Goal: Information Seeking & Learning: Learn about a topic

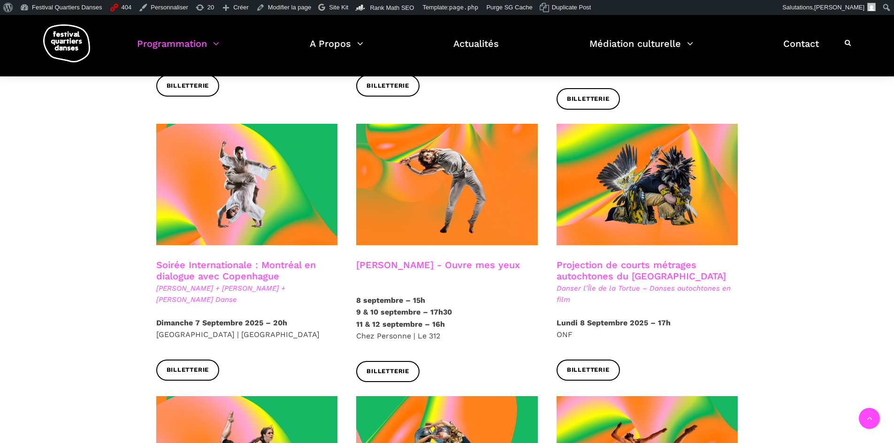
scroll to position [235, 0]
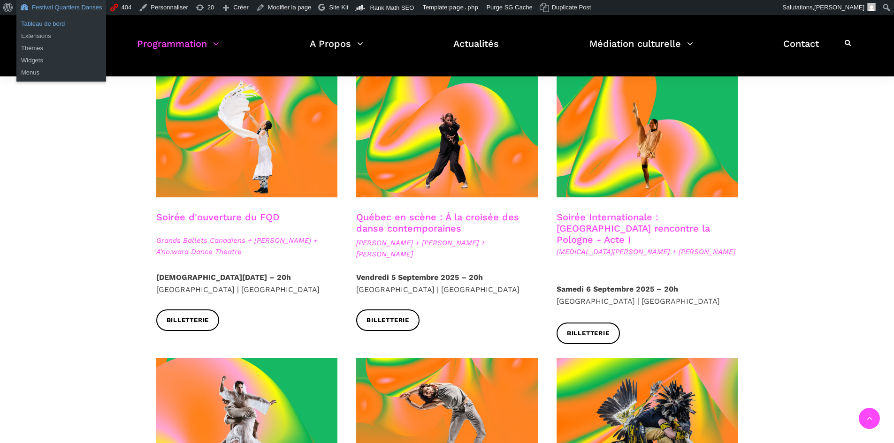
click at [46, 23] on link "Tableau de bord" at bounding box center [61, 24] width 90 height 12
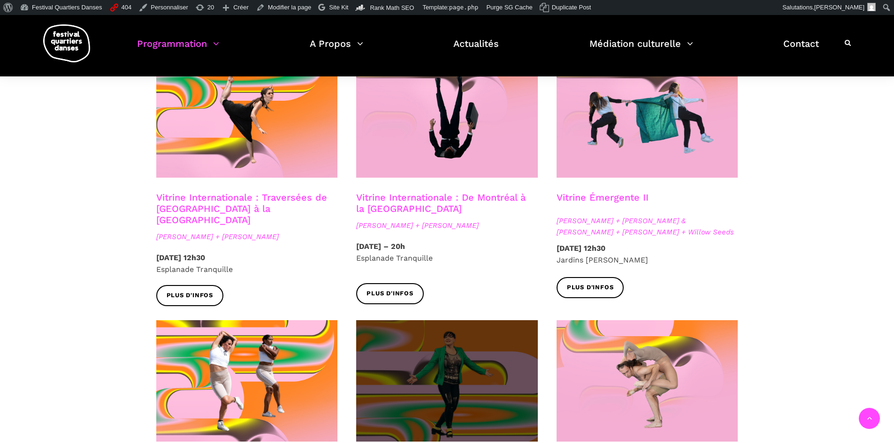
scroll to position [798, 0]
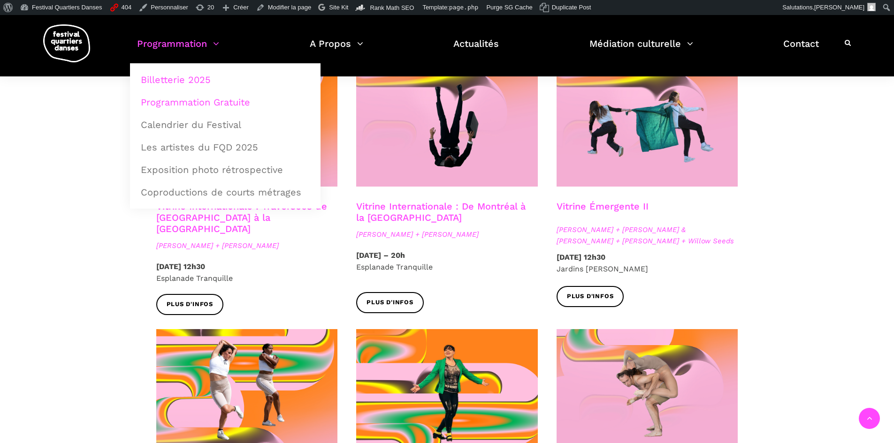
click at [196, 76] on link "Billetterie 2025" at bounding box center [225, 80] width 180 height 22
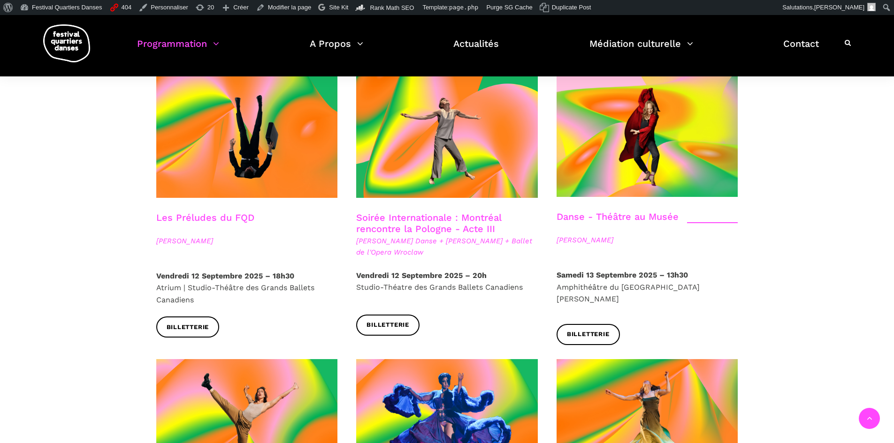
scroll to position [1220, 0]
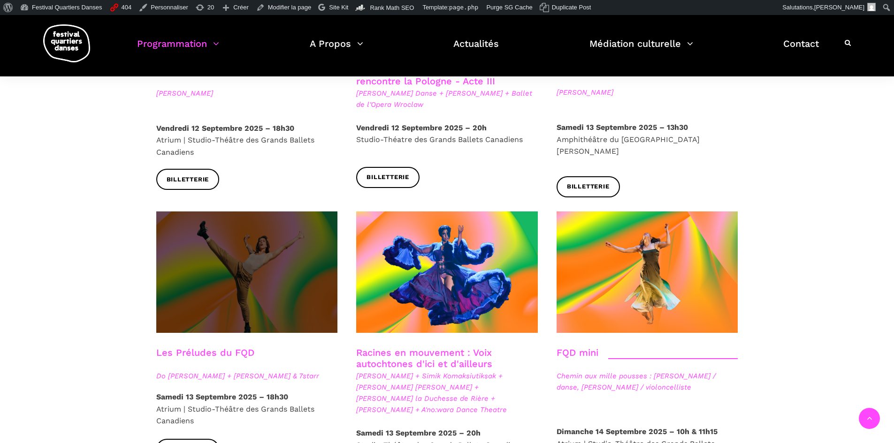
click at [228, 242] on span at bounding box center [247, 273] width 182 height 122
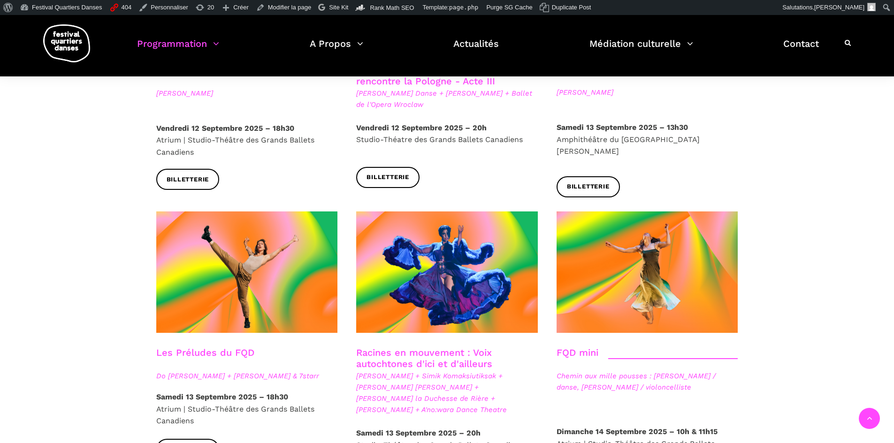
scroll to position [938, 0]
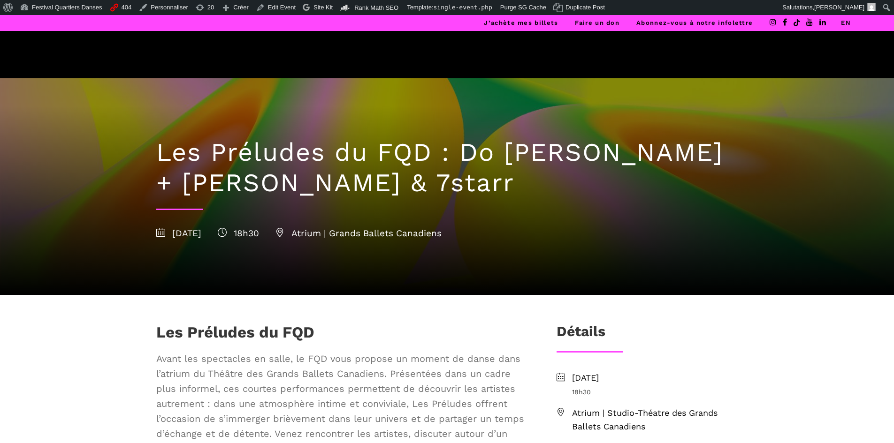
scroll to position [282, 0]
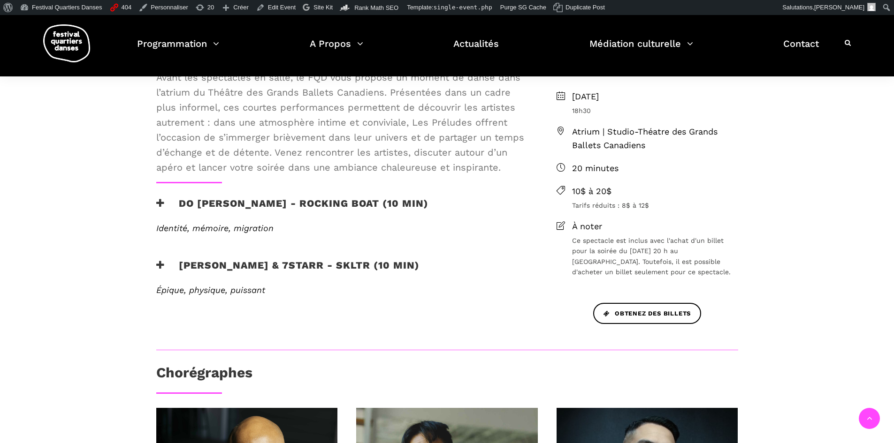
click at [258, 274] on h3 "[PERSON_NAME] & 7starr - SKLTR (10 min)" at bounding box center [287, 270] width 263 height 23
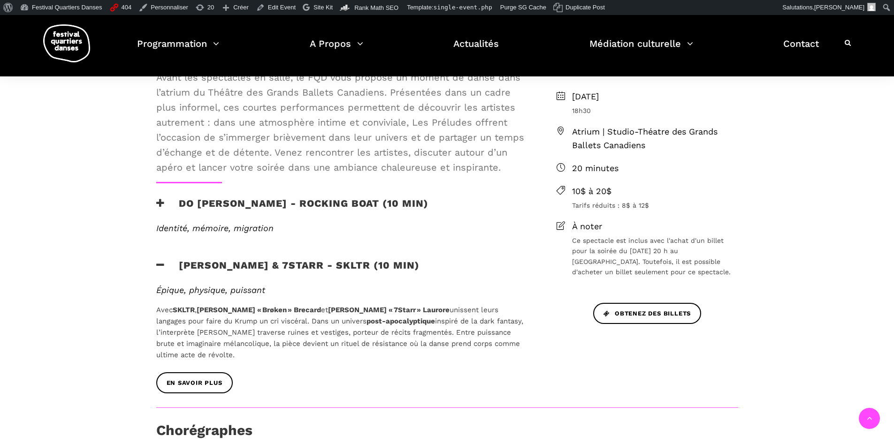
click at [159, 259] on h3 "[PERSON_NAME] & 7starr - SKLTR (10 min)" at bounding box center [287, 270] width 263 height 23
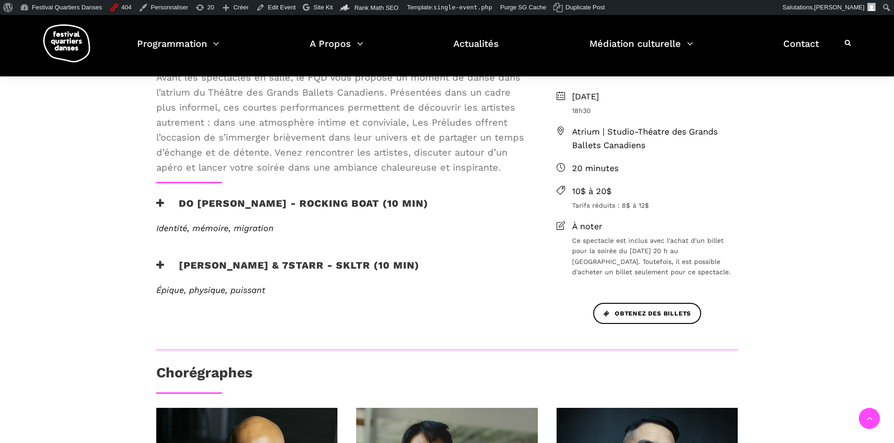
click at [155, 200] on div "Do [PERSON_NAME] - Rocking Boat (10 min)" at bounding box center [341, 211] width 388 height 26
click at [162, 200] on icon at bounding box center [160, 203] width 8 height 10
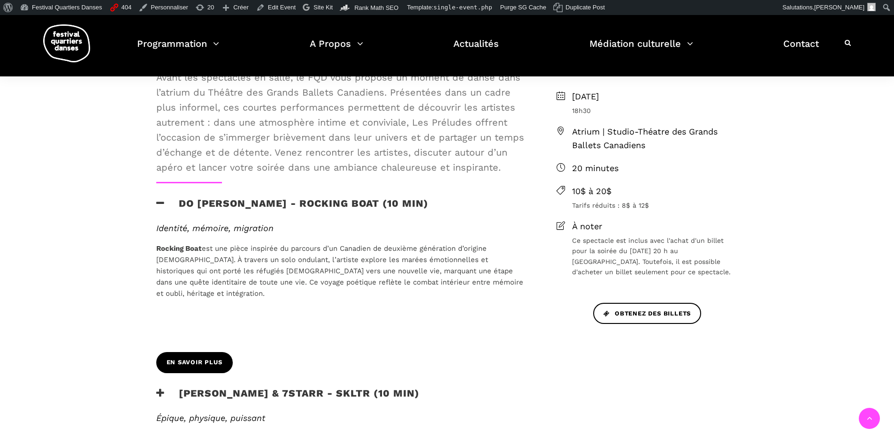
click at [207, 366] on span "En savoir plus" at bounding box center [195, 363] width 56 height 10
click at [270, 8] on link "Edit Event" at bounding box center [275, 7] width 47 height 15
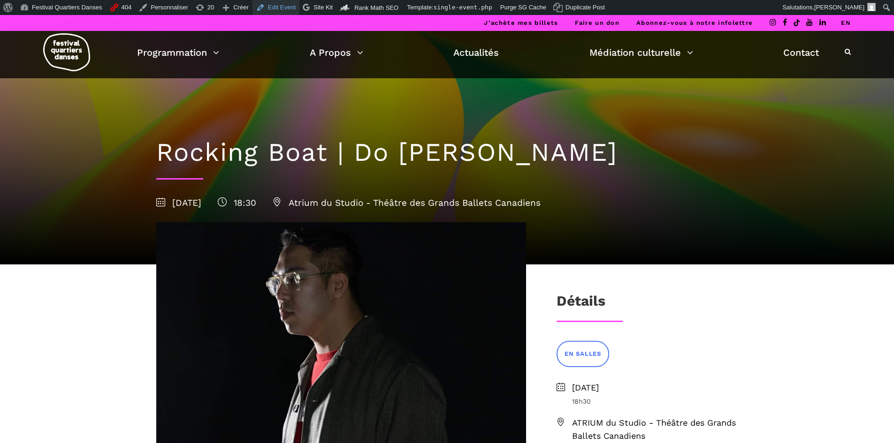
click at [277, 12] on link "Edit Event" at bounding box center [275, 7] width 47 height 15
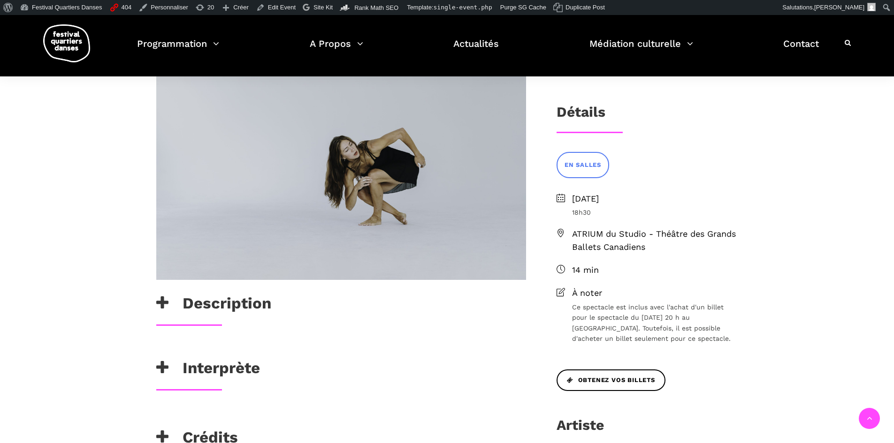
scroll to position [235, 0]
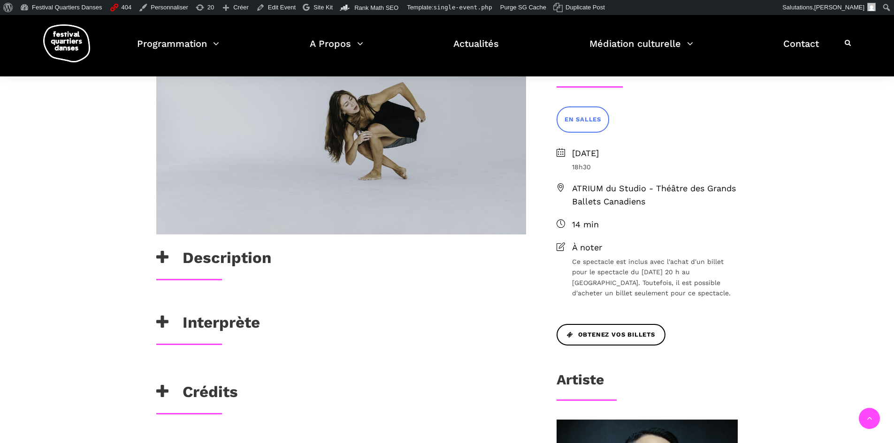
click at [159, 389] on icon at bounding box center [162, 391] width 12 height 15
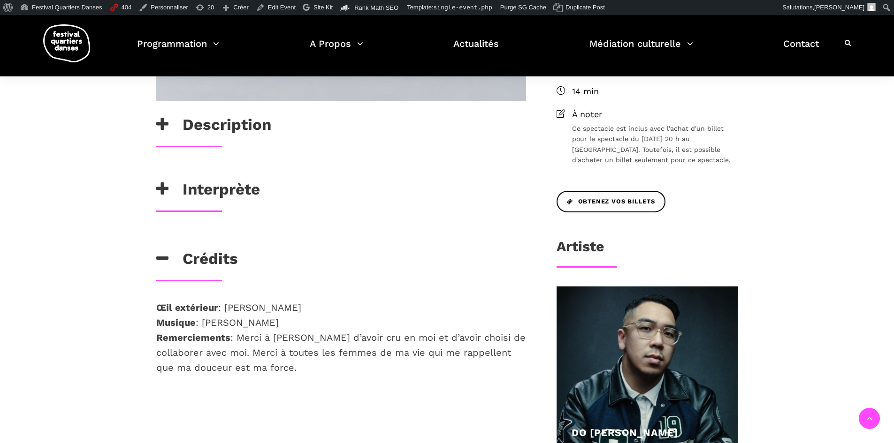
scroll to position [375, 0]
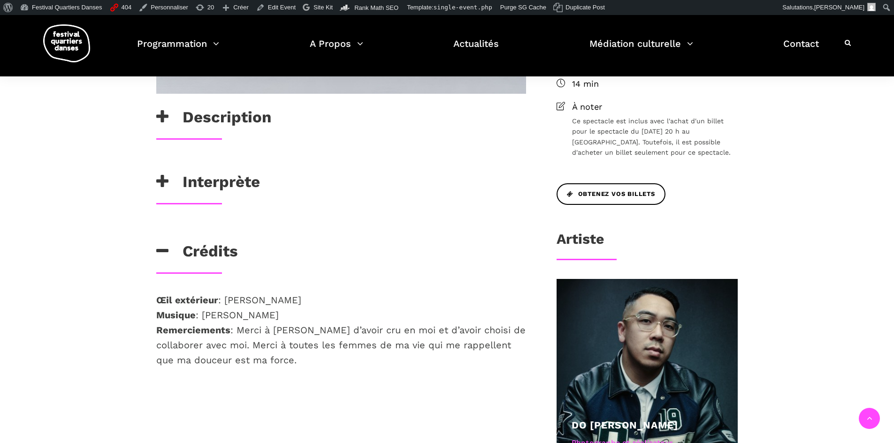
click at [162, 255] on icon at bounding box center [162, 251] width 12 height 15
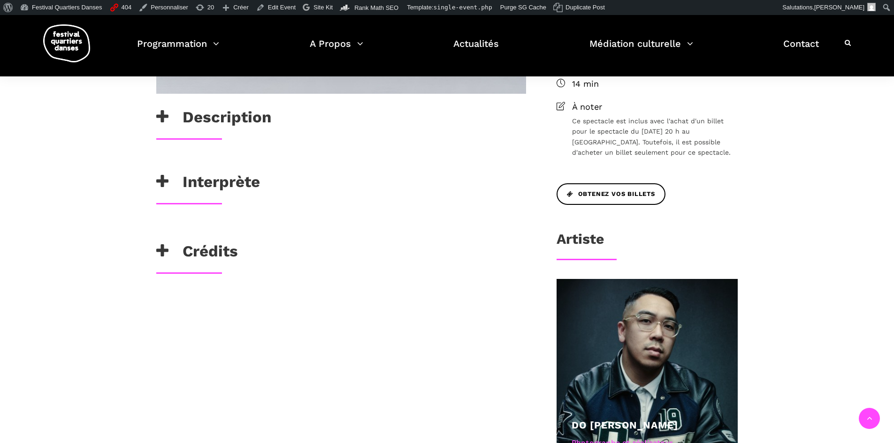
click at [171, 182] on h3 "Interprète" at bounding box center [208, 184] width 104 height 23
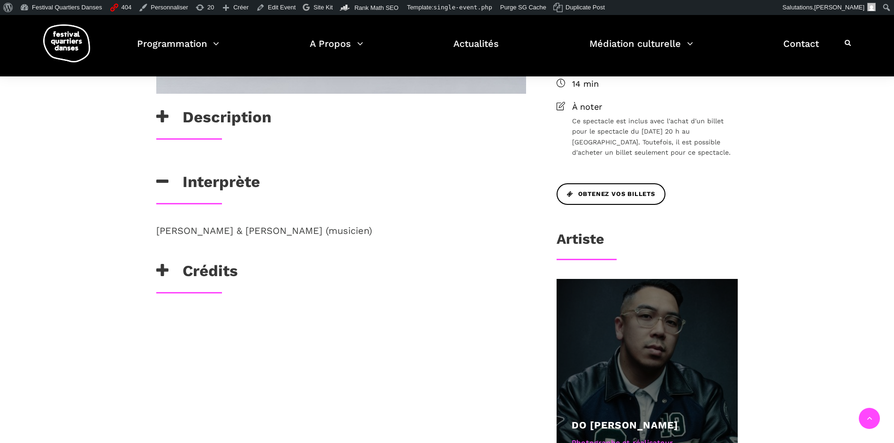
click at [614, 373] on div at bounding box center [647, 370] width 182 height 182
click at [605, 420] on link "Do [PERSON_NAME]" at bounding box center [624, 425] width 107 height 12
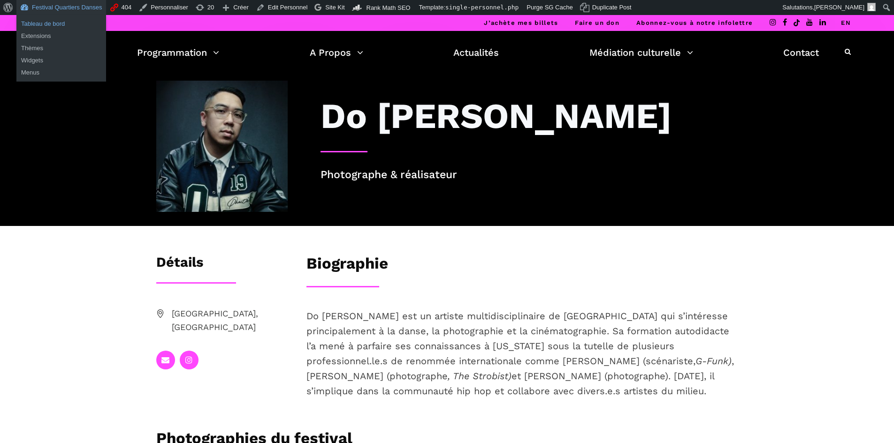
click at [48, 23] on link "Tableau de bord" at bounding box center [61, 24] width 90 height 12
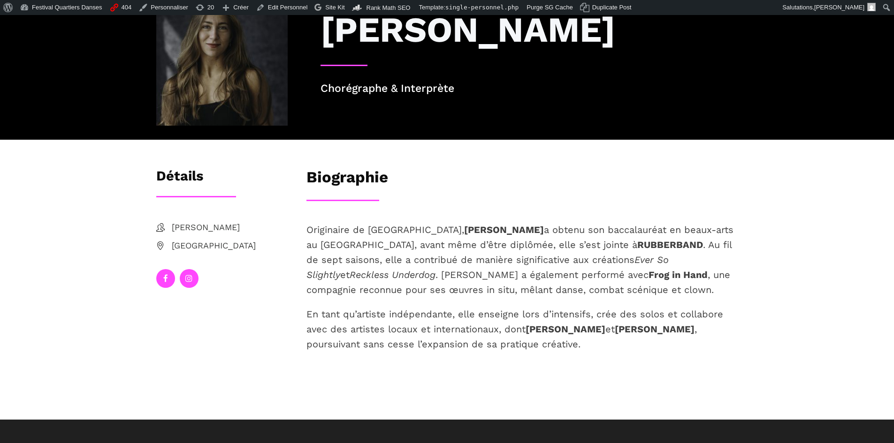
scroll to position [141, 0]
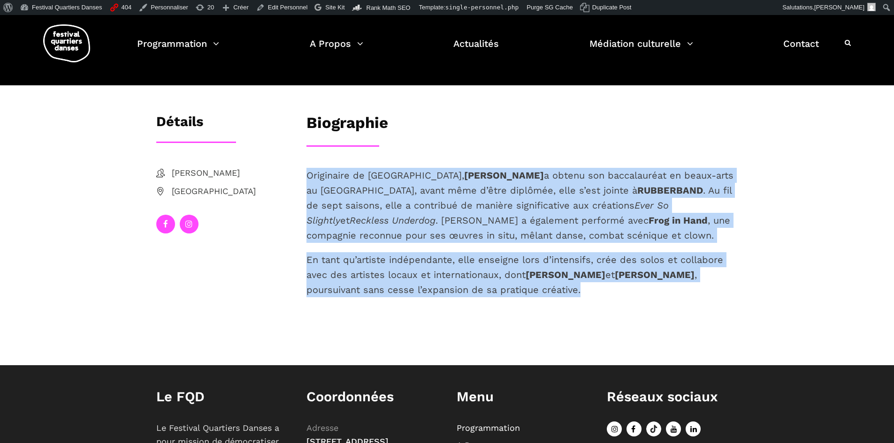
drag, startPoint x: 609, startPoint y: 289, endPoint x: 303, endPoint y: 179, distance: 324.6
click at [303, 179] on div "Originaire de [GEOGRAPHIC_DATA], [PERSON_NAME] a obtenu son baccalauréat en bea…" at bounding box center [522, 248] width 450 height 160
copy div "Originaire de [GEOGRAPHIC_DATA], [PERSON_NAME] a obtenu son baccalauréat en bea…"
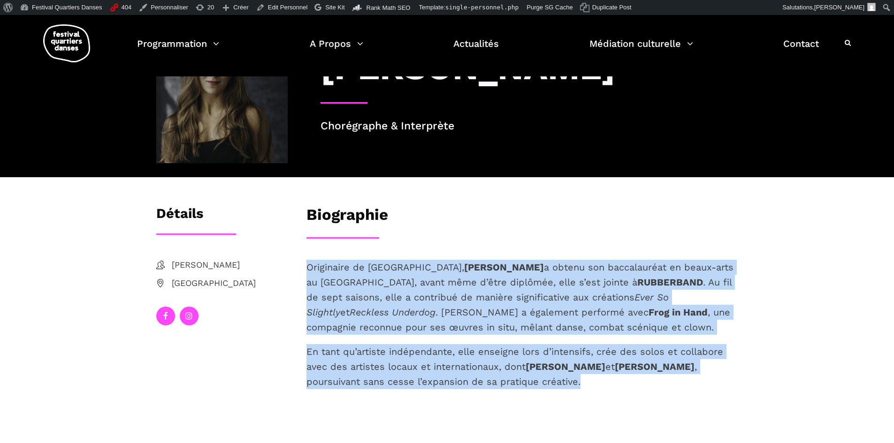
scroll to position [0, 0]
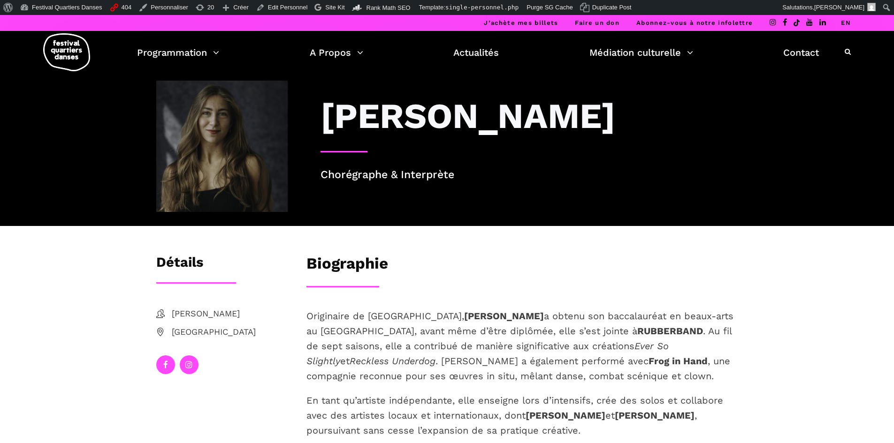
click at [615, 115] on h3 "[PERSON_NAME]" at bounding box center [467, 116] width 295 height 42
drag, startPoint x: 527, startPoint y: 116, endPoint x: 325, endPoint y: 114, distance: 202.7
click at [325, 114] on div "[PERSON_NAME]" at bounding box center [529, 116] width 418 height 42
copy h3 "[PERSON_NAME]"
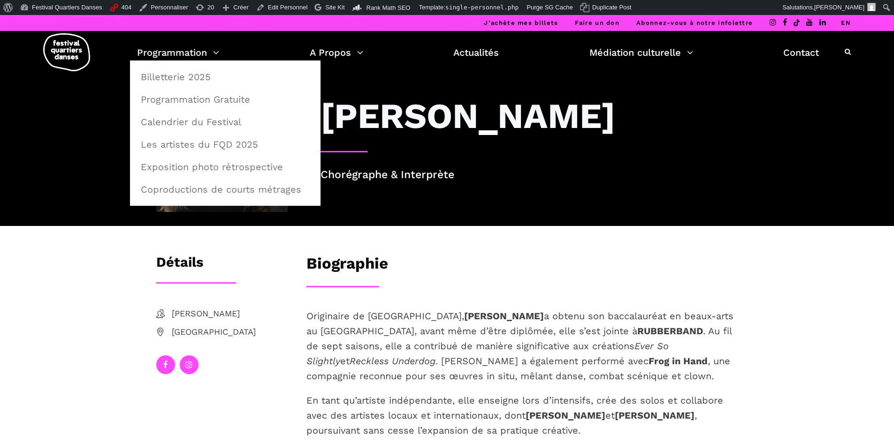
click at [395, 99] on h3 "[PERSON_NAME]" at bounding box center [467, 116] width 295 height 42
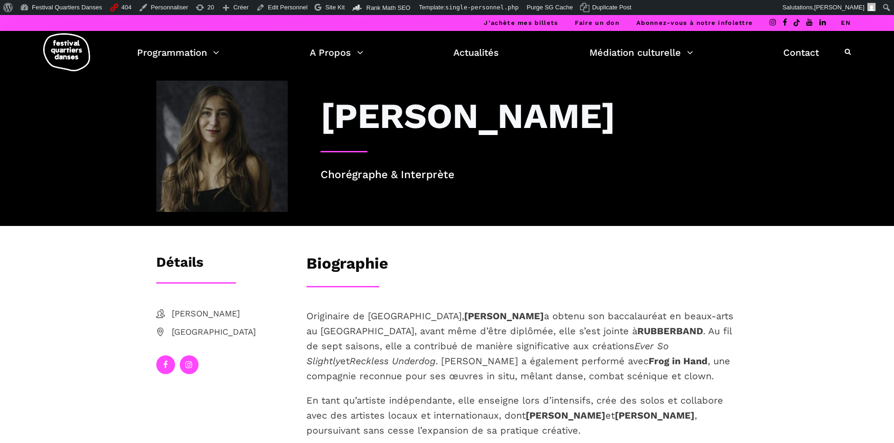
drag, startPoint x: 587, startPoint y: 123, endPoint x: 327, endPoint y: 122, distance: 260.9
click at [327, 122] on h3 "Daniela Jezerinac" at bounding box center [467, 116] width 295 height 42
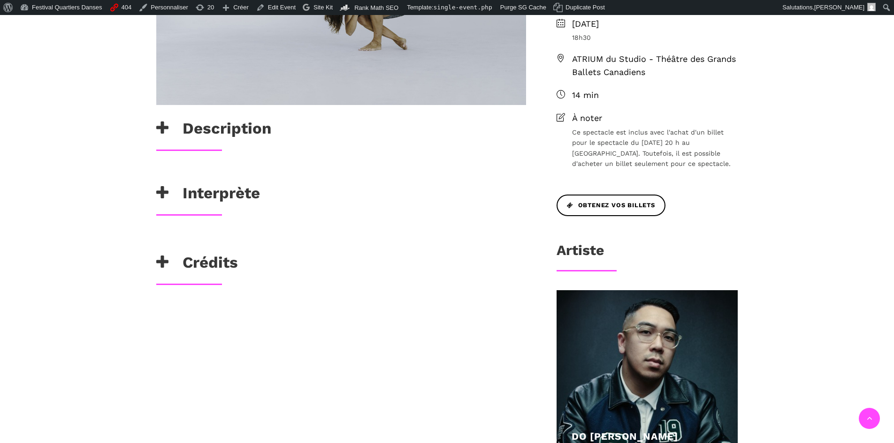
scroll to position [469, 0]
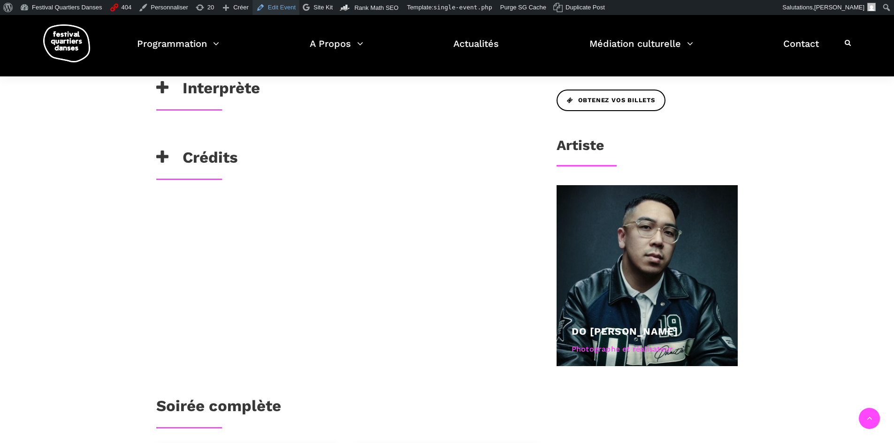
click at [283, 11] on link "Edit Event" at bounding box center [275, 7] width 47 height 15
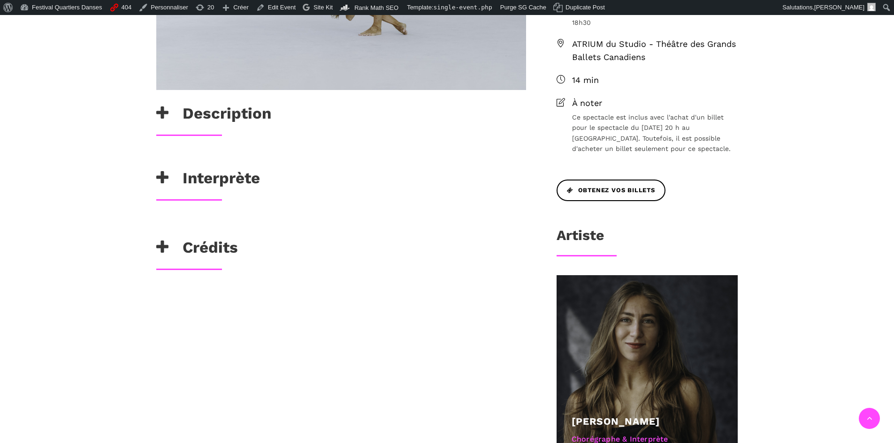
scroll to position [375, 0]
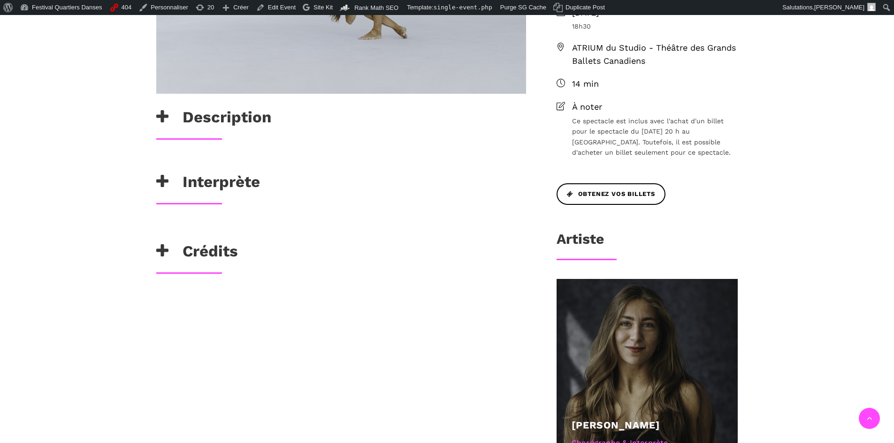
click at [172, 122] on h3 "Description" at bounding box center [213, 119] width 115 height 23
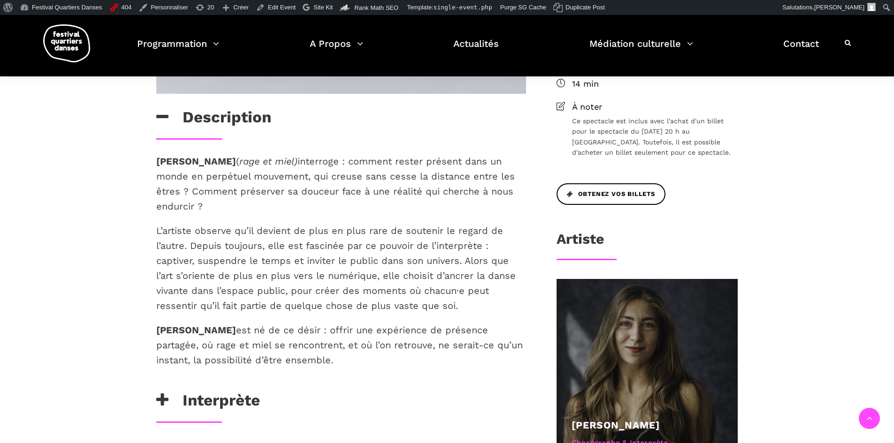
drag, startPoint x: 320, startPoint y: 353, endPoint x: 153, endPoint y: 160, distance: 255.5
click at [153, 160] on div "Rabia y Miel ( rage et miel) interroge : comment rester présent dans un monde e…" at bounding box center [341, 272] width 388 height 237
copy div "Rabia y Miel ( rage et miel) interroge : comment rester présent dans un monde e…"
click at [337, 134] on div "Description" at bounding box center [341, 123] width 388 height 30
drag, startPoint x: 529, startPoint y: 186, endPoint x: 221, endPoint y: 190, distance: 308.8
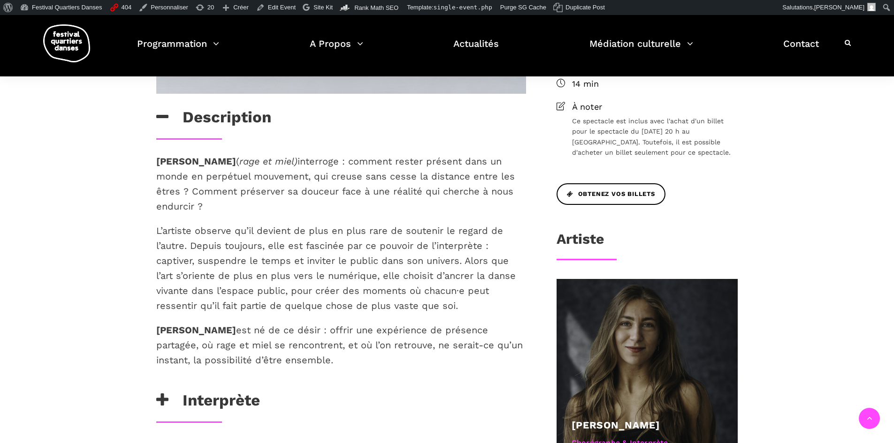
click at [221, 190] on div "Rabia y Miel ( rage et miel) interroge : comment rester présent dans un monde e…" at bounding box center [341, 272] width 388 height 237
click at [348, 223] on p "L’artiste observe qu’il devient de plus en plus rare de soutenir le regard de l…" at bounding box center [341, 268] width 370 height 90
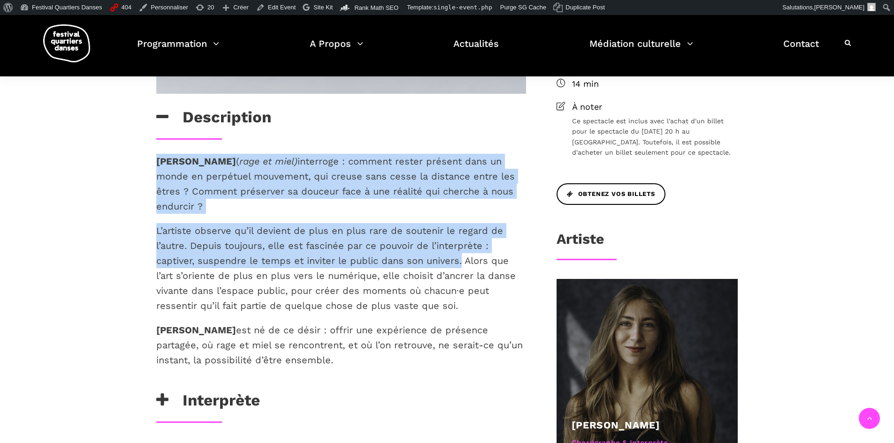
drag, startPoint x: 458, startPoint y: 244, endPoint x: 149, endPoint y: 165, distance: 319.8
click at [149, 165] on div "Rabia y Miel ( rage et miel) interroge : comment rester présent dans un monde e…" at bounding box center [341, 272] width 388 height 237
copy div "Rabia y Miel ( rage et miel) interroge : comment rester présent dans un monde e…"
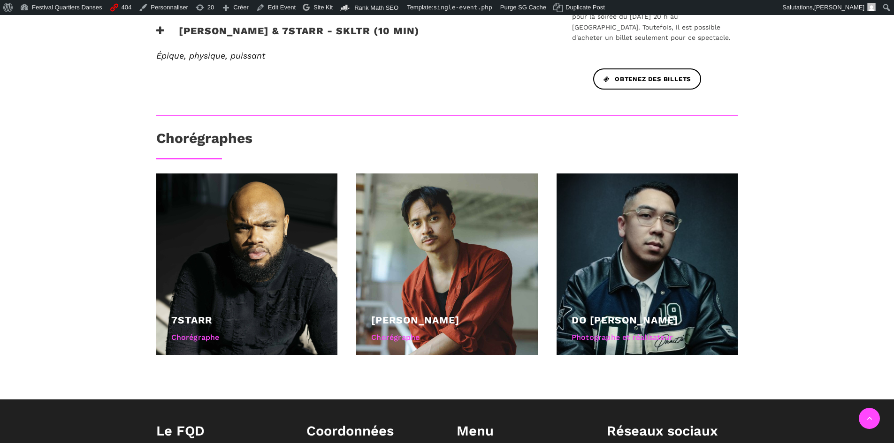
scroll to position [422, 0]
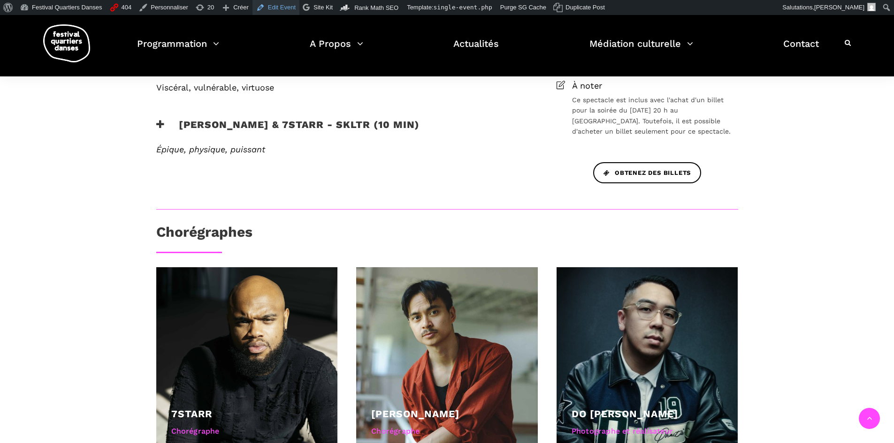
click at [273, 6] on link "Edit Event" at bounding box center [275, 7] width 47 height 15
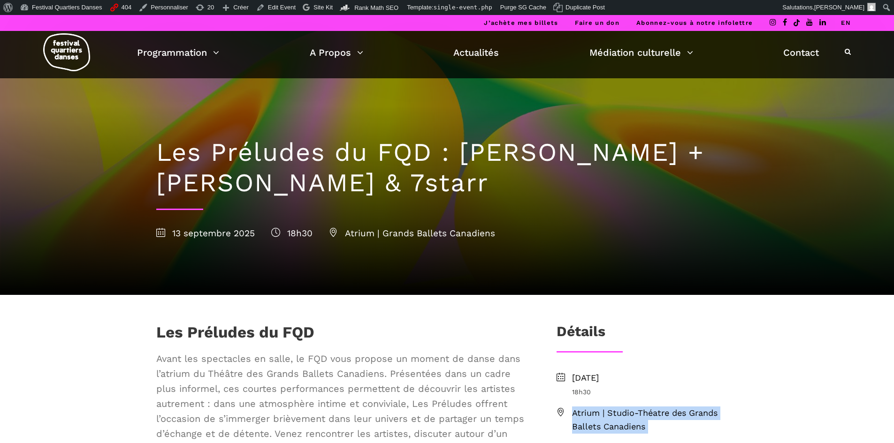
drag, startPoint x: 642, startPoint y: 431, endPoint x: 570, endPoint y: 411, distance: 75.3
copy ul "Atrium | Studio-Théatre des Grands Ballets Canadiens 20 minutes"
click at [262, 4] on link "Edit Event" at bounding box center [275, 7] width 47 height 15
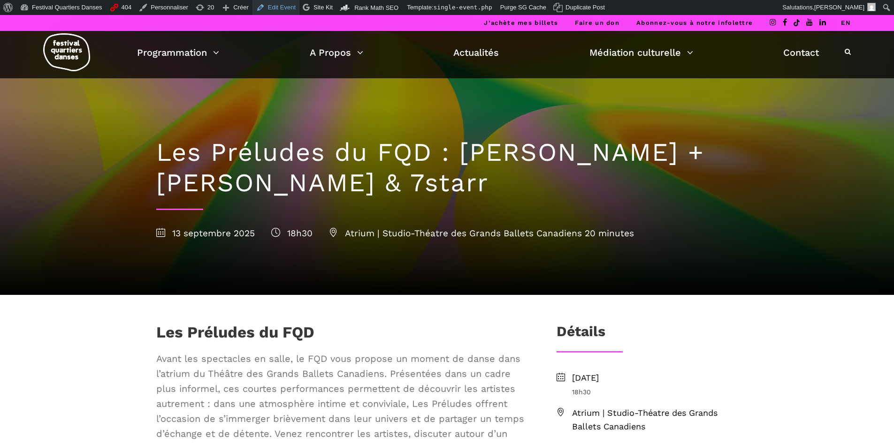
click at [262, 11] on link "Edit Event" at bounding box center [275, 7] width 47 height 15
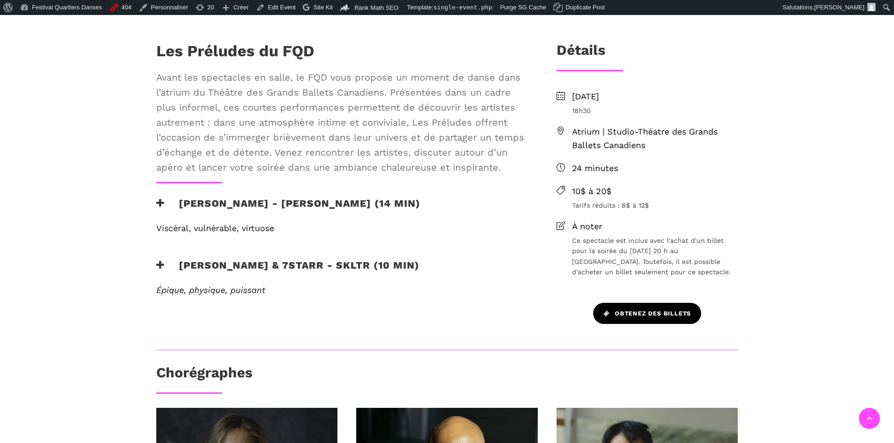
click at [638, 308] on link "Obtenez des billets" at bounding box center [647, 313] width 108 height 21
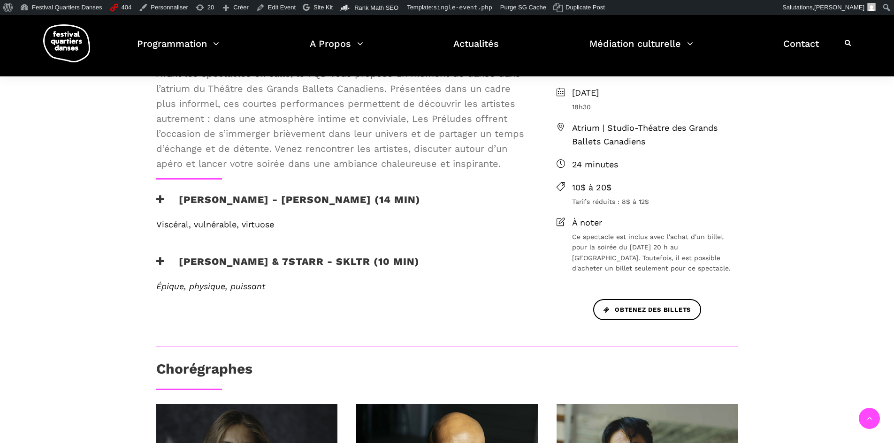
scroll to position [328, 0]
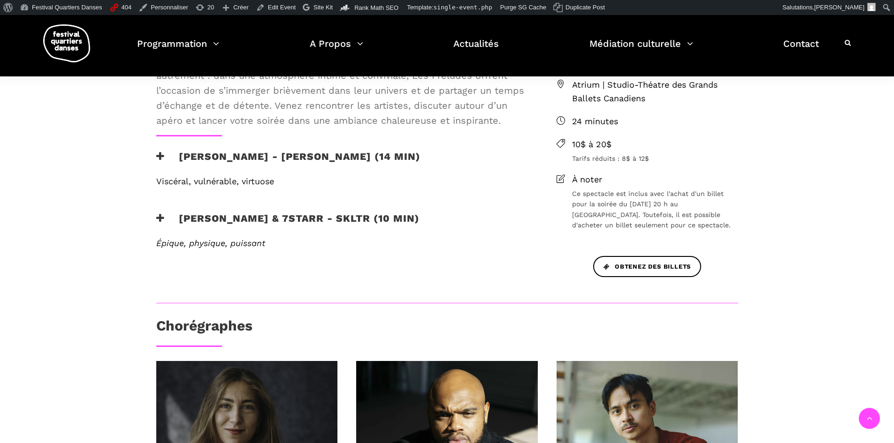
click at [166, 156] on h3 "[PERSON_NAME] - [PERSON_NAME] (14 min)" at bounding box center [288, 162] width 264 height 23
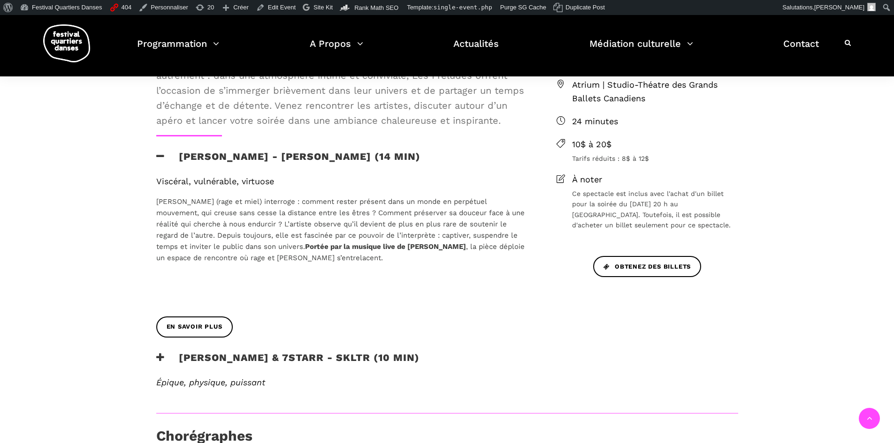
click at [167, 159] on h3 "[PERSON_NAME] - [PERSON_NAME] (14 min)" at bounding box center [288, 162] width 264 height 23
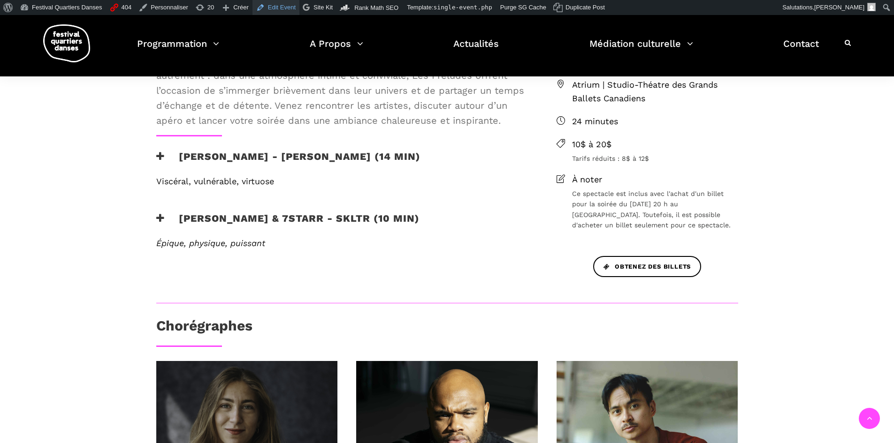
click at [278, 6] on link "Edit Event" at bounding box center [275, 7] width 47 height 15
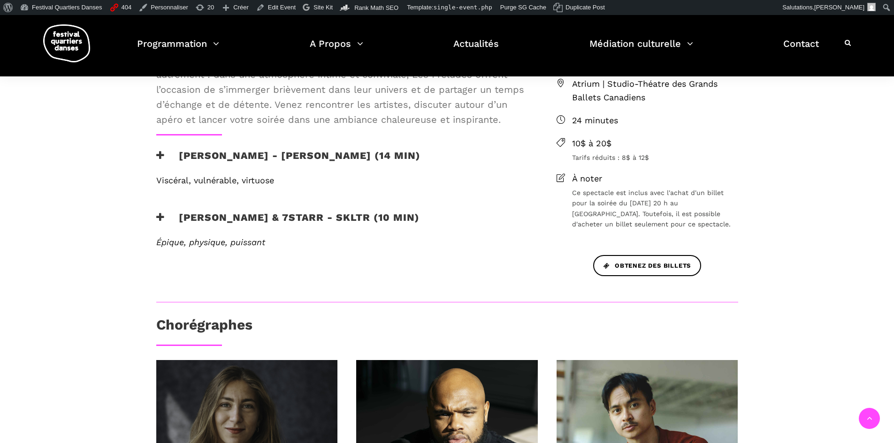
scroll to position [328, 0]
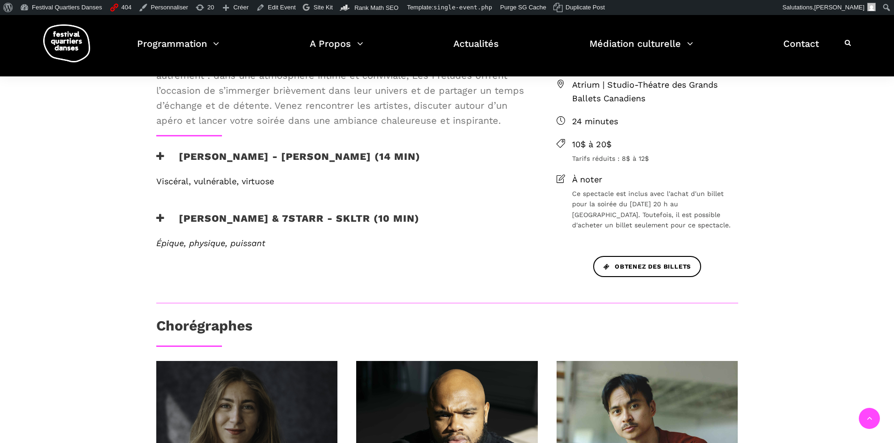
click at [160, 149] on div "Les Préludes du FQD Avant les spectacles en salle, le FQD vous propose un momen…" at bounding box center [341, 134] width 388 height 279
click at [160, 156] on icon at bounding box center [160, 157] width 8 height 10
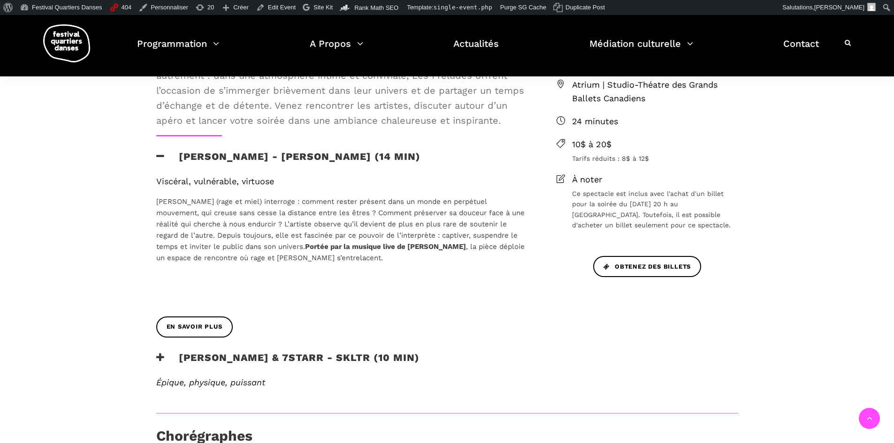
click at [160, 156] on icon at bounding box center [160, 157] width 8 height 10
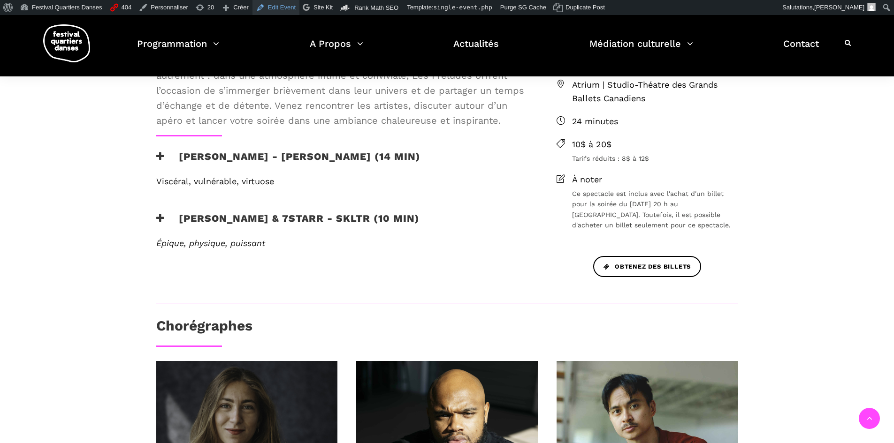
click at [266, 14] on link "Edit Event" at bounding box center [275, 7] width 47 height 15
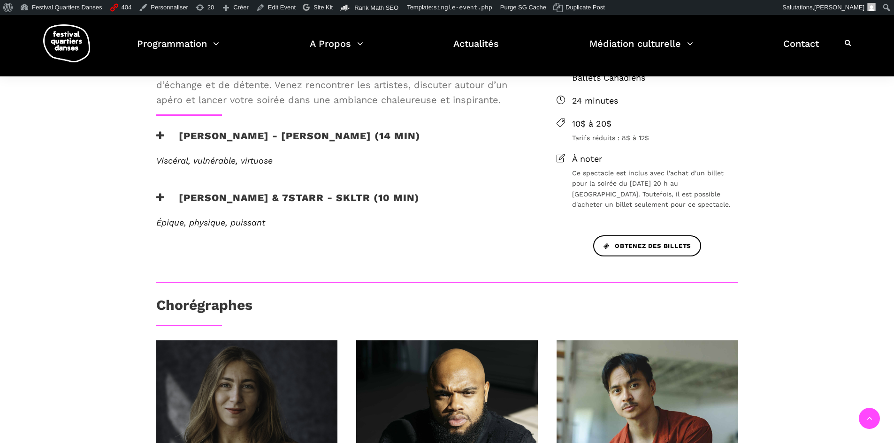
scroll to position [469, 0]
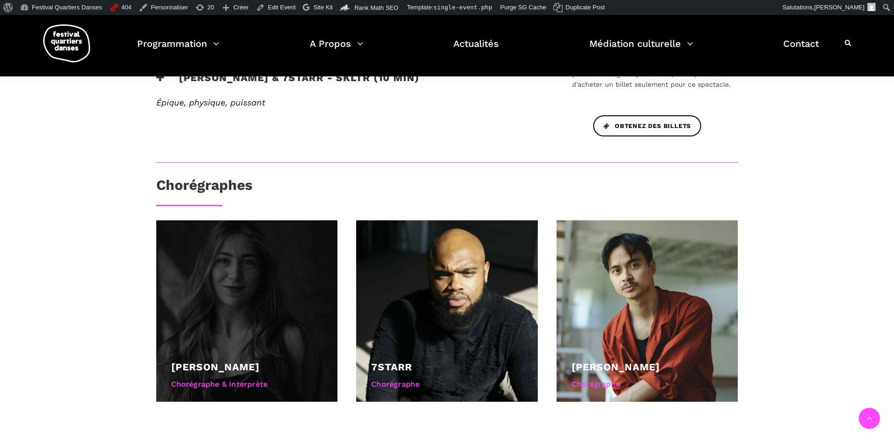
click at [198, 304] on div at bounding box center [247, 312] width 182 height 182
click at [208, 368] on link "[PERSON_NAME]" at bounding box center [215, 367] width 88 height 12
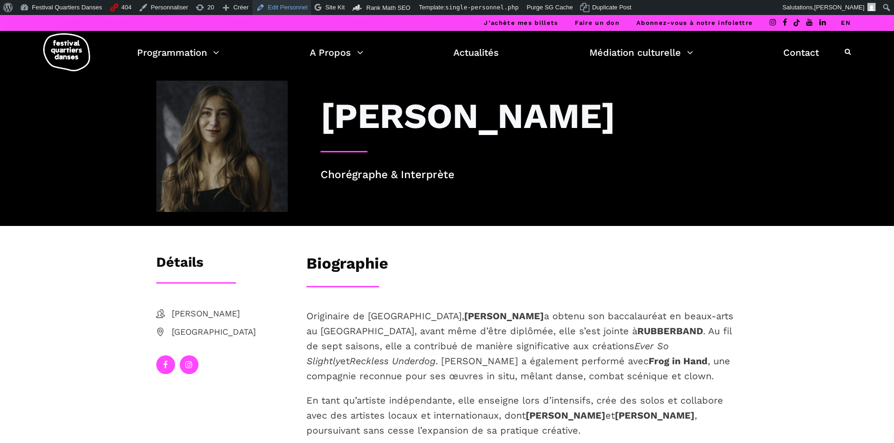
click at [272, 7] on link "Edit Personnel" at bounding box center [281, 7] width 59 height 15
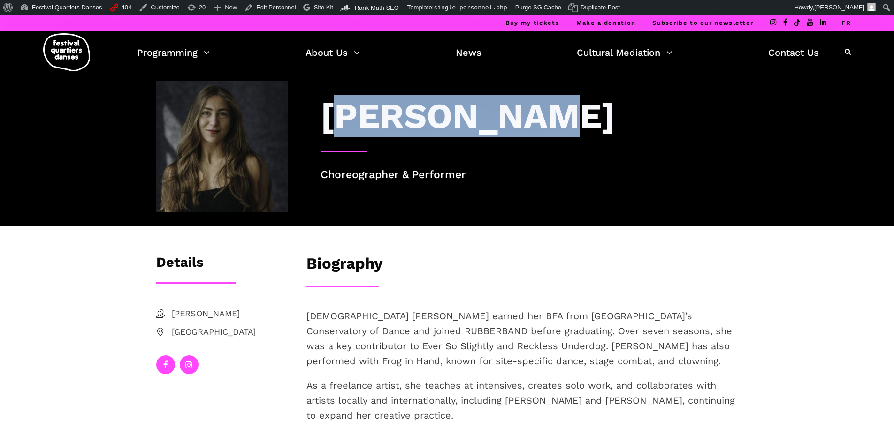
drag, startPoint x: 343, startPoint y: 126, endPoint x: 515, endPoint y: 117, distance: 171.9
click at [515, 117] on h3 "[PERSON_NAME]" at bounding box center [467, 116] width 295 height 42
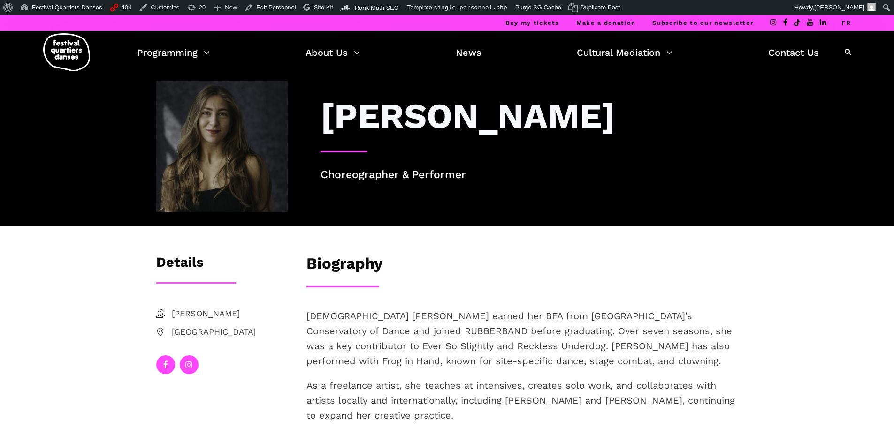
click at [526, 273] on div "Biography" at bounding box center [522, 265] width 432 height 23
click at [850, 21] on link "FR" at bounding box center [845, 22] width 9 height 7
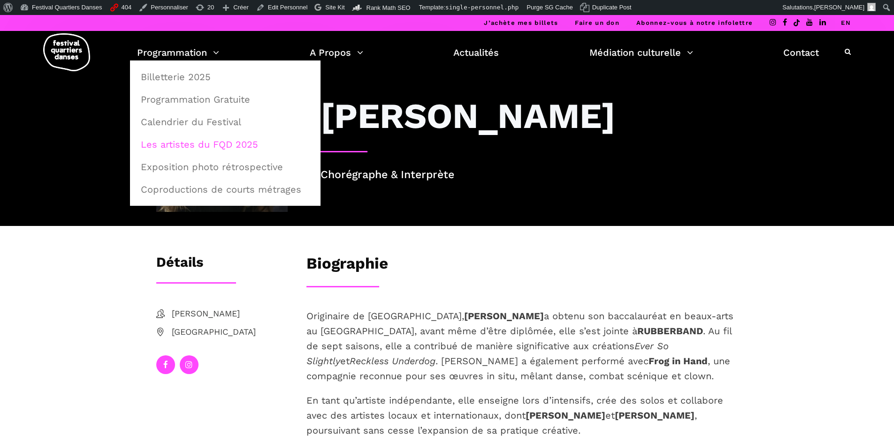
click at [215, 145] on link "Les artistes du FQD 2025" at bounding box center [225, 145] width 180 height 22
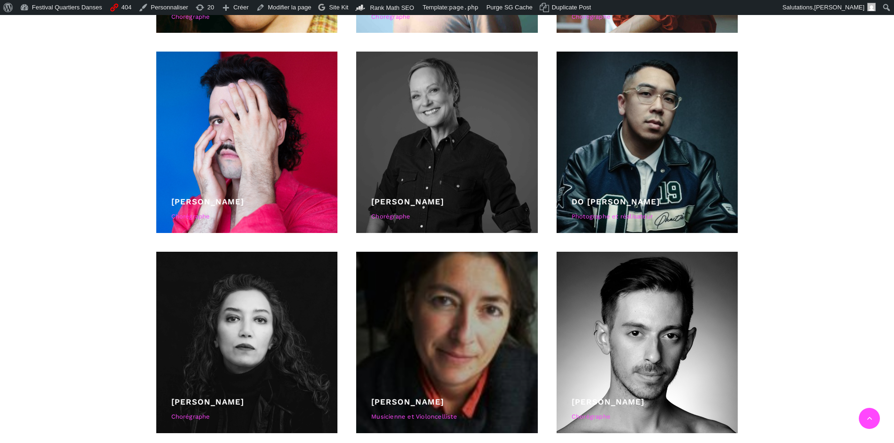
scroll to position [751, 0]
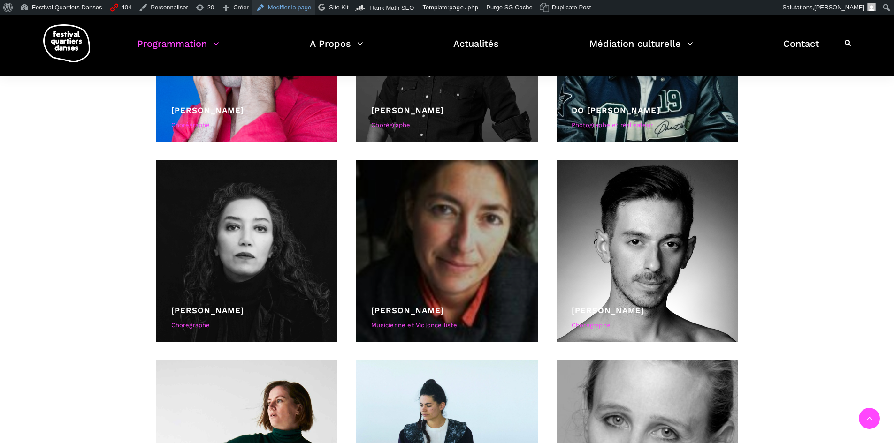
click at [272, 4] on link "Modifier la page" at bounding box center [283, 7] width 63 height 15
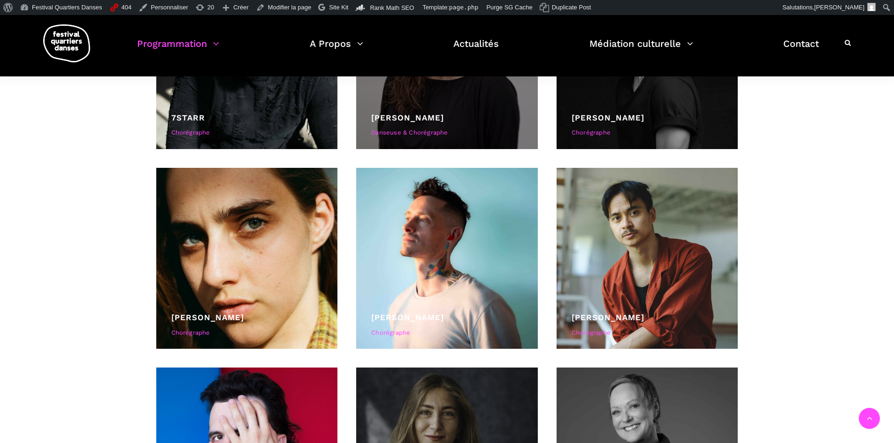
scroll to position [422, 0]
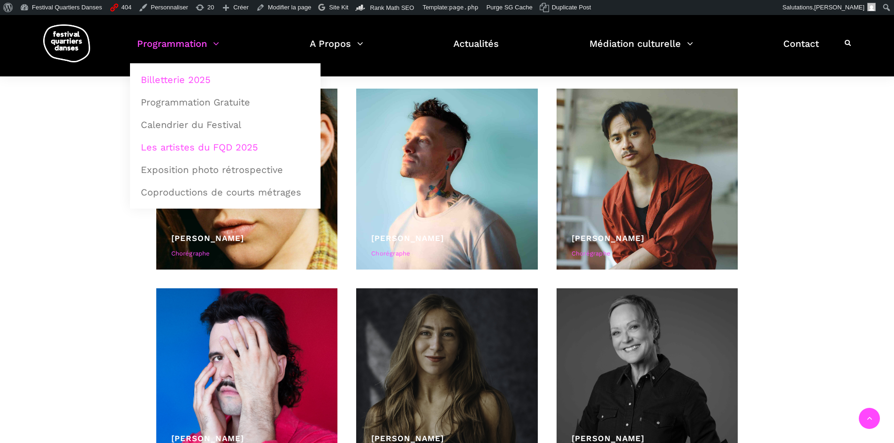
click at [197, 83] on link "Billetterie 2025" at bounding box center [225, 80] width 180 height 22
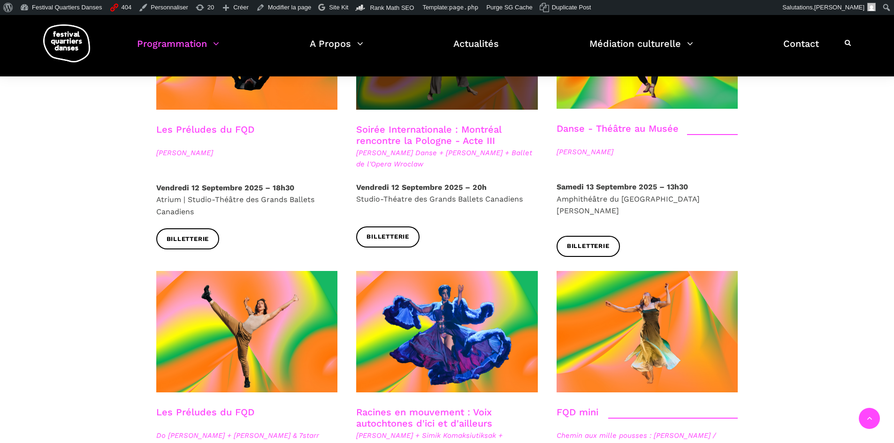
scroll to position [1220, 0]
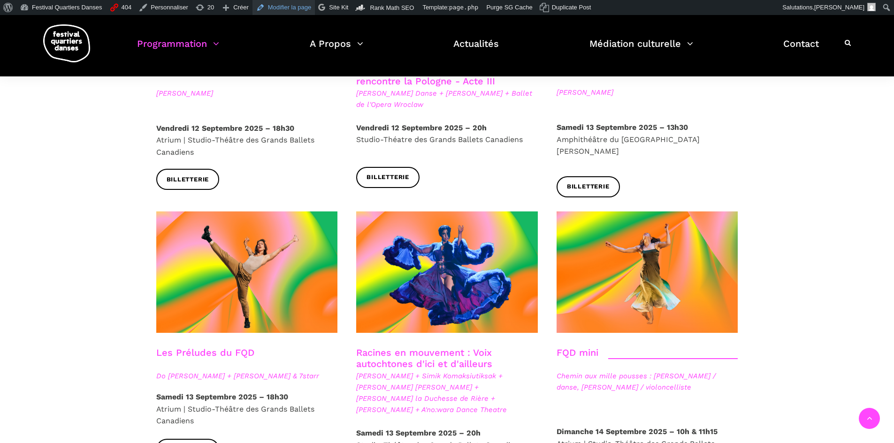
click at [273, 7] on link "Modifier la page" at bounding box center [283, 7] width 63 height 15
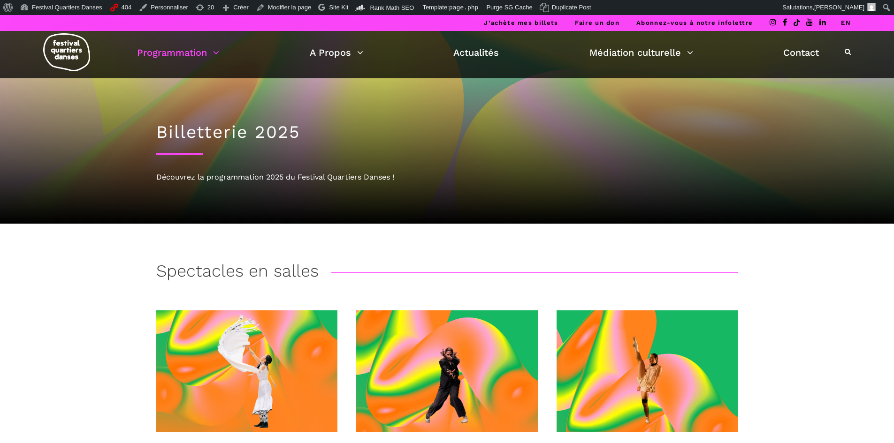
click at [849, 25] on link "EN" at bounding box center [846, 22] width 10 height 7
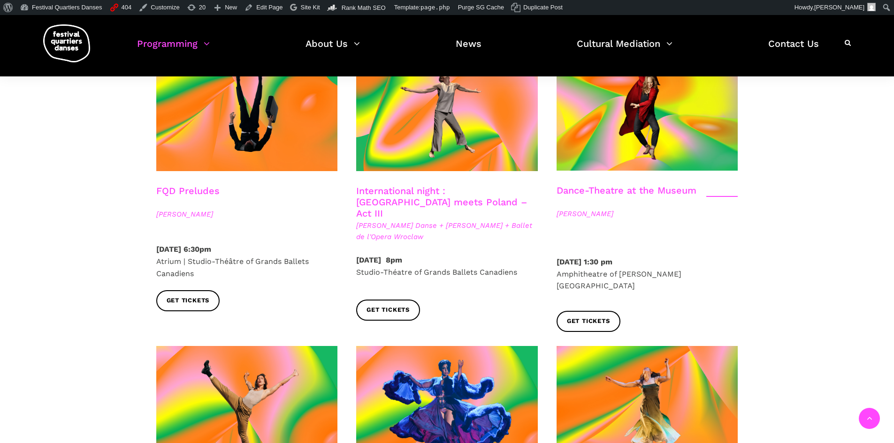
scroll to position [1220, 0]
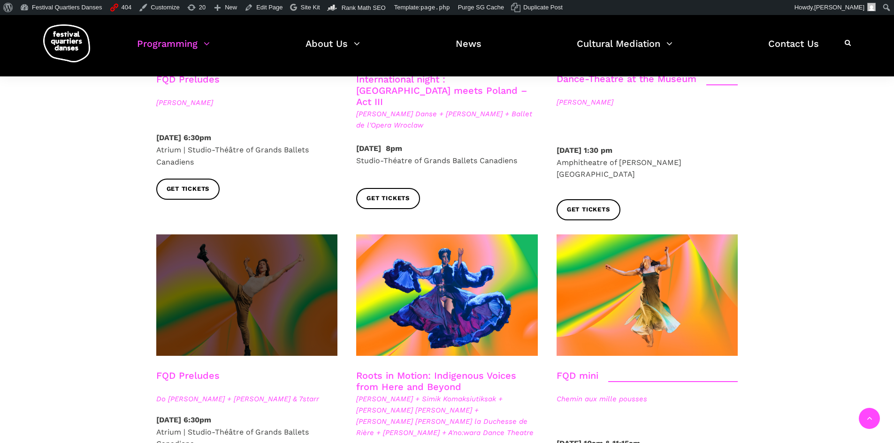
click at [235, 293] on span at bounding box center [247, 296] width 182 height 122
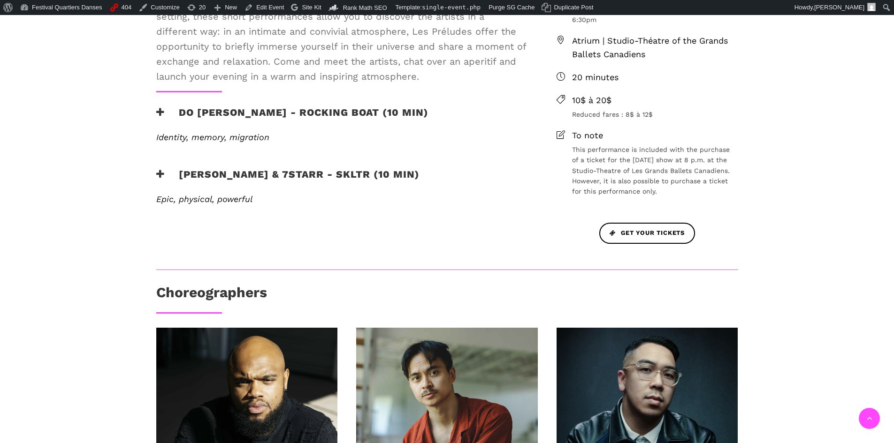
scroll to position [375, 0]
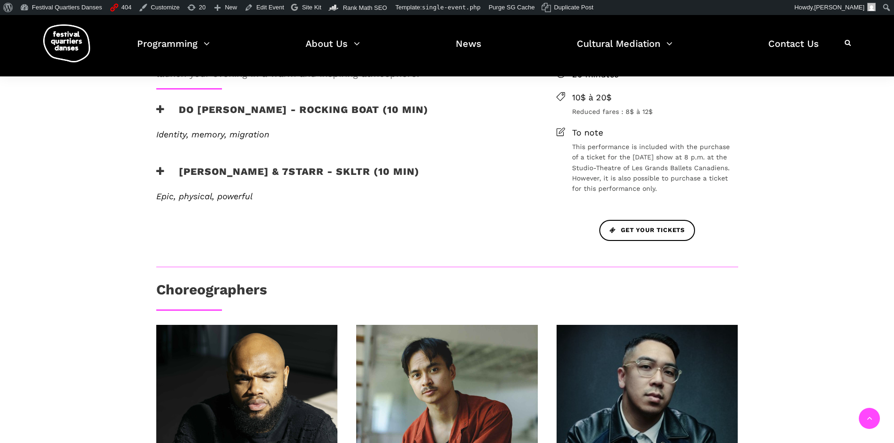
click at [149, 111] on div "Do [PERSON_NAME] - Rocking Boat (10 min)" at bounding box center [341, 117] width 388 height 26
click at [171, 107] on h3 "Do [PERSON_NAME] - Rocking Boat (10 min)" at bounding box center [292, 115] width 272 height 23
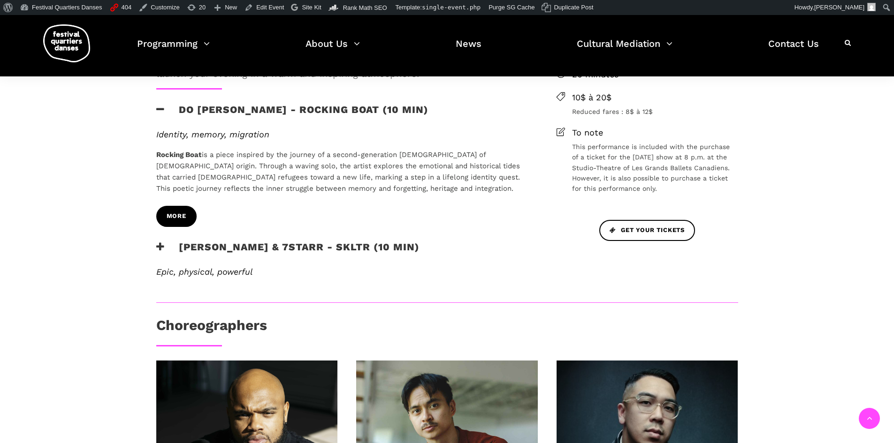
click at [173, 222] on link "More" at bounding box center [176, 216] width 40 height 21
click at [170, 217] on span "More" at bounding box center [177, 217] width 20 height 10
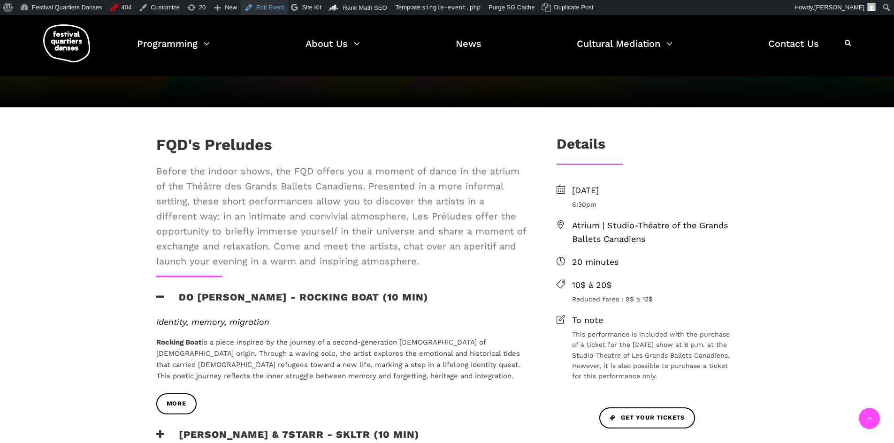
click at [261, 7] on link "Edit Event" at bounding box center [264, 7] width 47 height 15
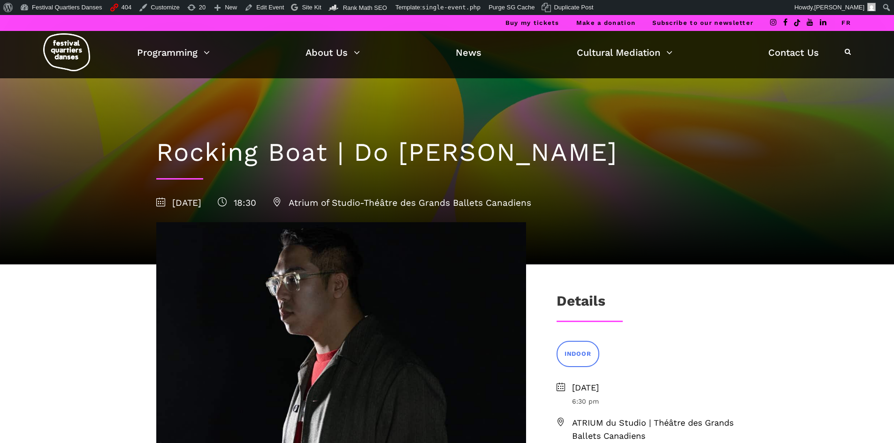
click at [848, 17] on li "FR" at bounding box center [845, 23] width 9 height 16
click at [846, 23] on link "FR" at bounding box center [845, 22] width 9 height 7
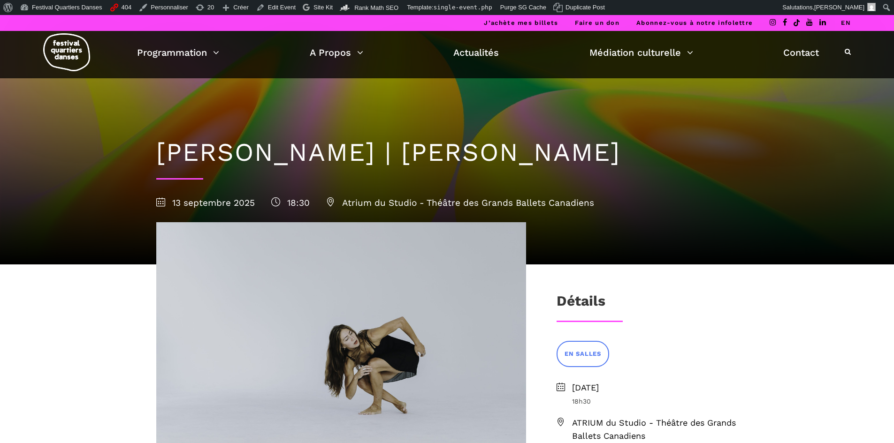
click at [846, 23] on link "EN" at bounding box center [846, 22] width 10 height 7
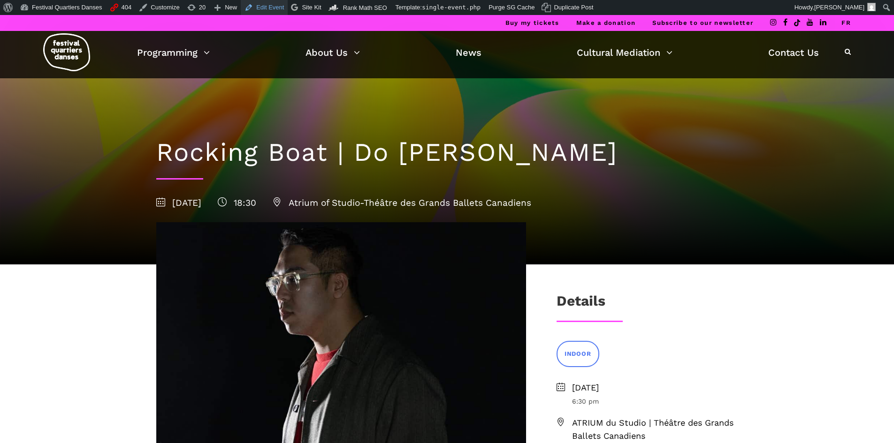
click at [265, 5] on link "Edit Event" at bounding box center [264, 7] width 47 height 15
click at [842, 20] on link "FR" at bounding box center [845, 22] width 9 height 7
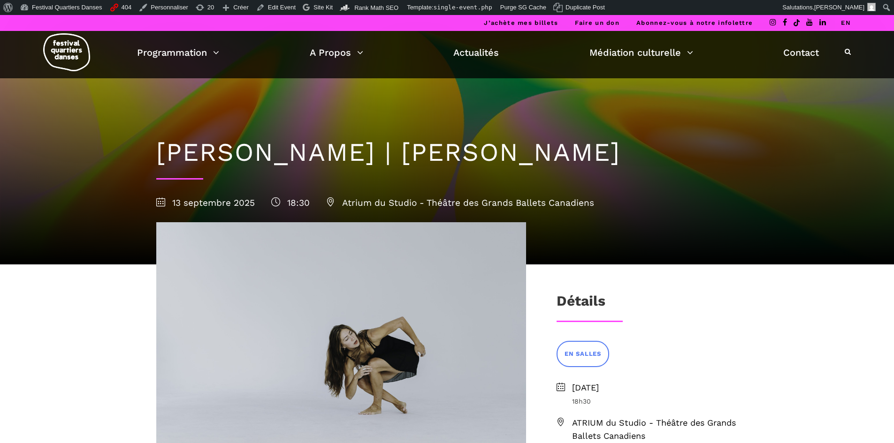
drag, startPoint x: 158, startPoint y: 151, endPoint x: 591, endPoint y: 139, distance: 433.2
click at [591, 139] on h1 "[PERSON_NAME] | [PERSON_NAME]" at bounding box center [447, 152] width 582 height 30
copy h1 "[PERSON_NAME] | [PERSON_NAME]"
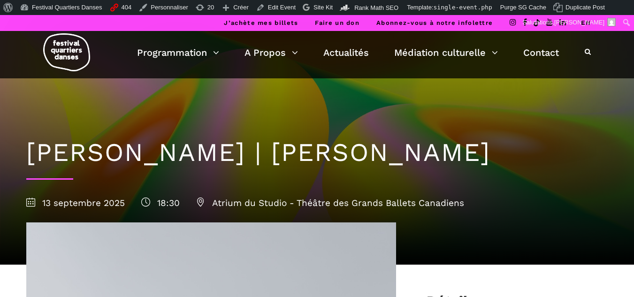
click at [364, 142] on h1 "[PERSON_NAME] | [PERSON_NAME]" at bounding box center [317, 152] width 582 height 30
click at [458, 155] on h1 "[PERSON_NAME] | [PERSON_NAME]" at bounding box center [317, 152] width 582 height 30
drag, startPoint x: 457, startPoint y: 152, endPoint x: 217, endPoint y: 149, distance: 240.2
click at [217, 149] on h1 "[PERSON_NAME] | [PERSON_NAME]" at bounding box center [317, 152] width 582 height 30
click at [506, 224] on div "Rabia y miel | Daniela Jezerinac 13 septembre 2025 18:30 Atrium du Studio - Thé…" at bounding box center [317, 171] width 601 height 186
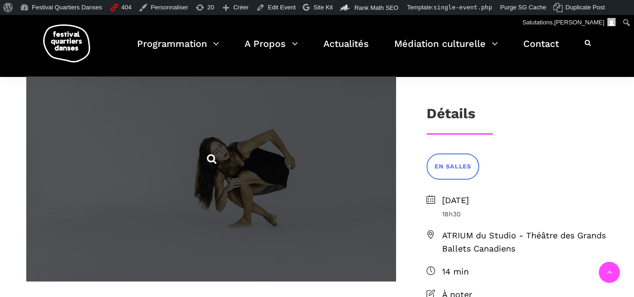
scroll to position [422, 0]
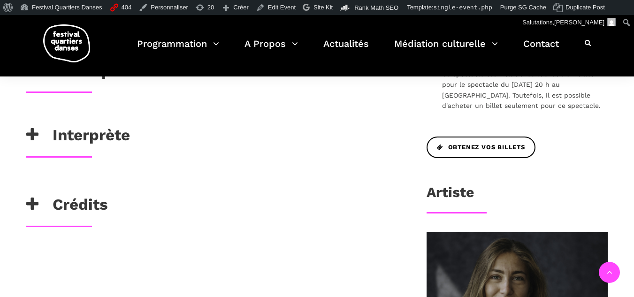
click at [32, 136] on icon at bounding box center [32, 134] width 12 height 15
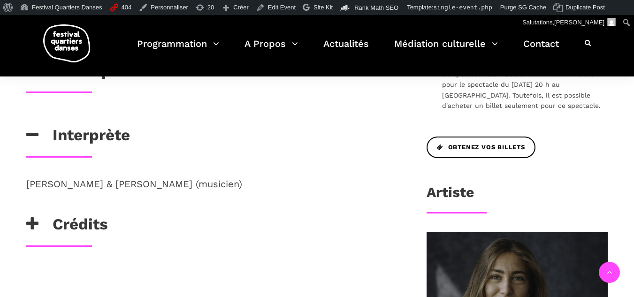
drag, startPoint x: 276, startPoint y: 184, endPoint x: 17, endPoint y: 186, distance: 258.5
click at [17, 186] on div "Daniela Jezerinac & Mateo Barrera (musicien)" at bounding box center [211, 195] width 388 height 38
copy p "Daniela Jezerinac & Mateo Barrera (musicien)"
click at [255, 5] on link "Edit Event" at bounding box center [275, 7] width 47 height 15
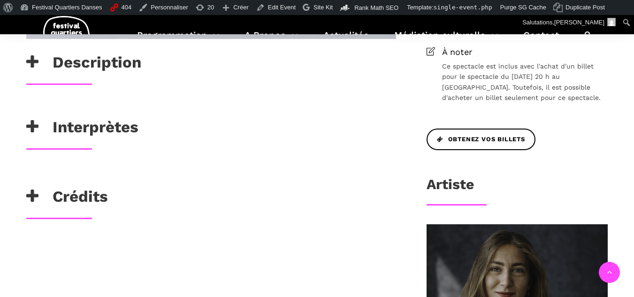
scroll to position [422, 0]
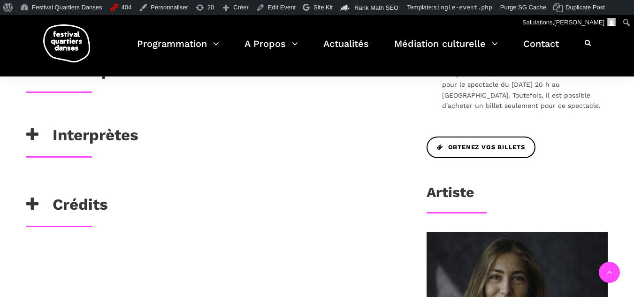
click at [38, 200] on icon at bounding box center [32, 204] width 12 height 15
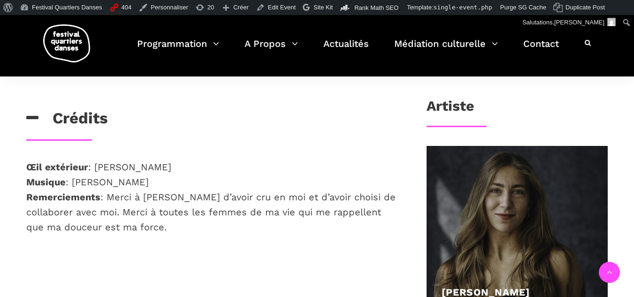
scroll to position [516, 0]
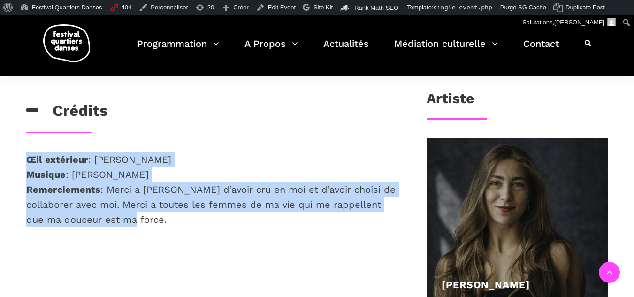
drag, startPoint x: 187, startPoint y: 223, endPoint x: 29, endPoint y: 151, distance: 173.4
copy p "Œil extérieur : [PERSON_NAME] Musique : [PERSON_NAME] : Merci à [PERSON_NAME] d…"
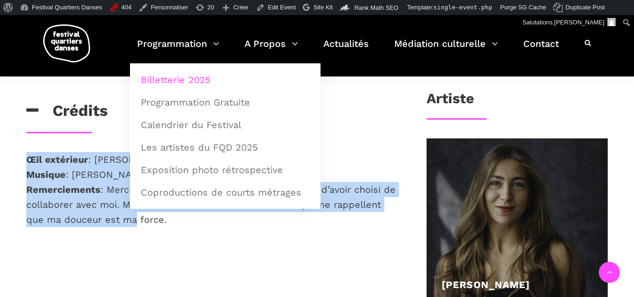
click at [175, 76] on link "Billetterie 2025" at bounding box center [225, 80] width 180 height 22
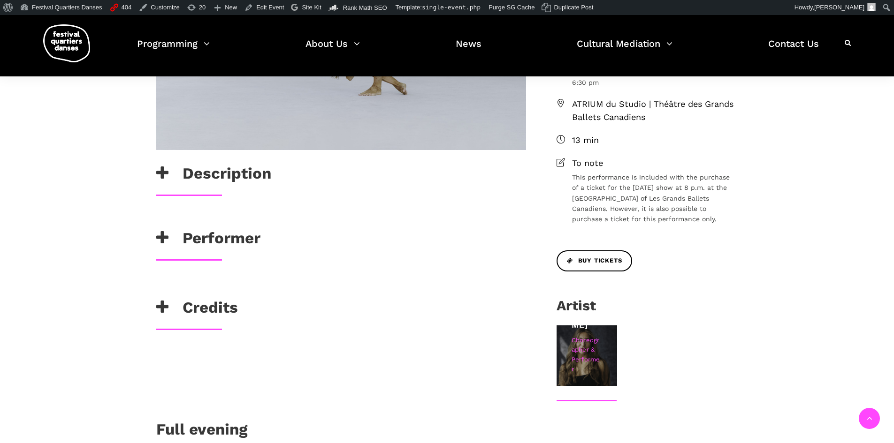
scroll to position [328, 0]
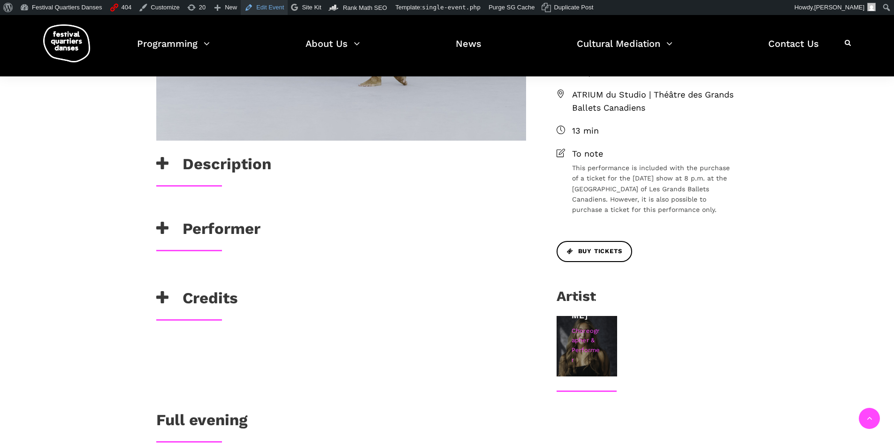
click at [255, 10] on link "Edit Event" at bounding box center [264, 7] width 47 height 15
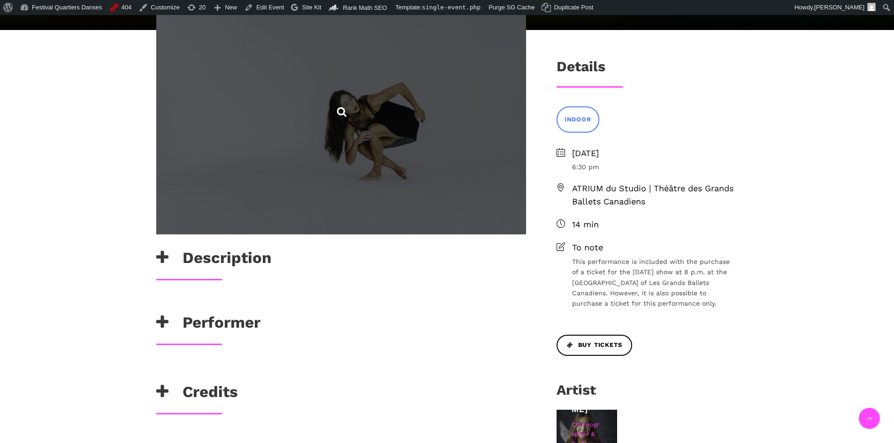
scroll to position [422, 0]
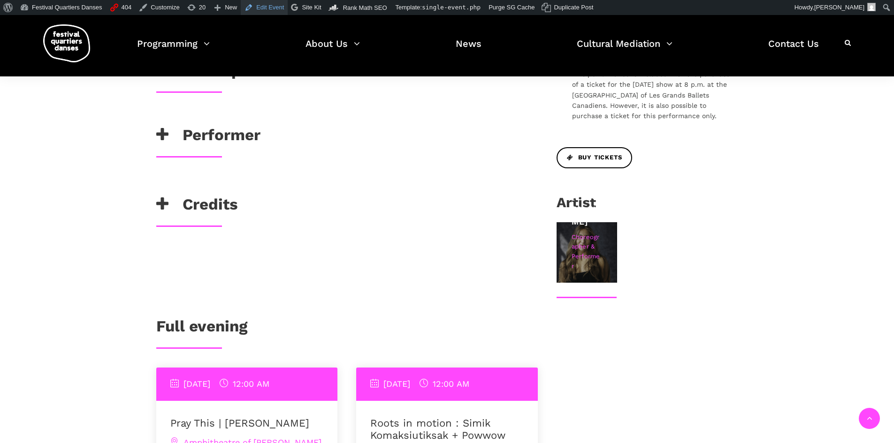
click at [263, 9] on link "Edit Event" at bounding box center [264, 7] width 47 height 15
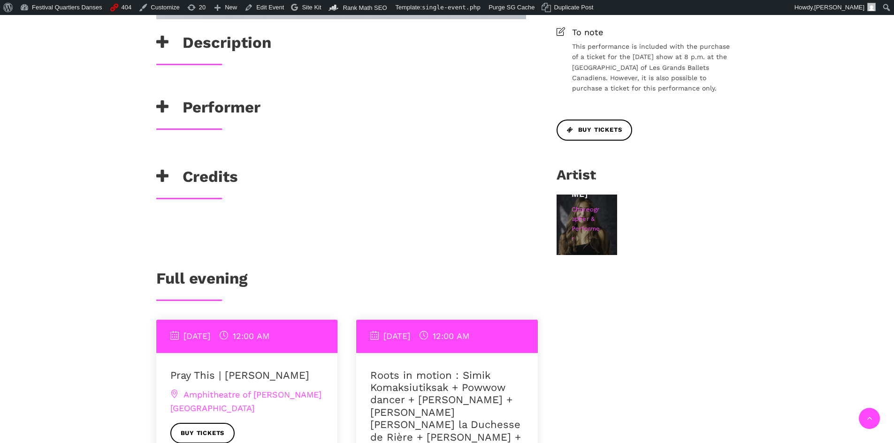
scroll to position [469, 0]
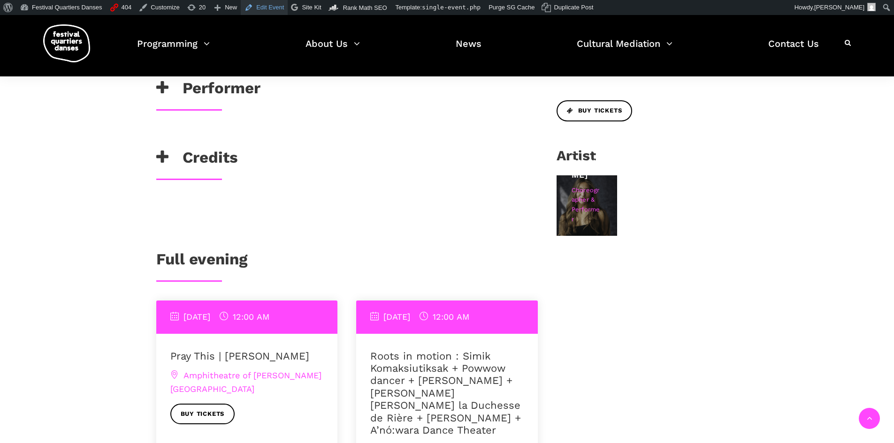
click at [269, 10] on link "Edit Event" at bounding box center [264, 7] width 47 height 15
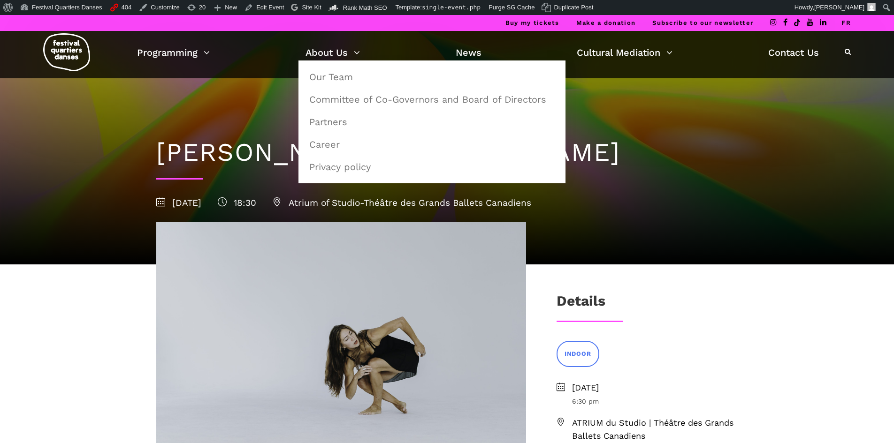
click at [632, 152] on h1 "Rabia y miel | Daniela Jezerinac" at bounding box center [447, 152] width 582 height 30
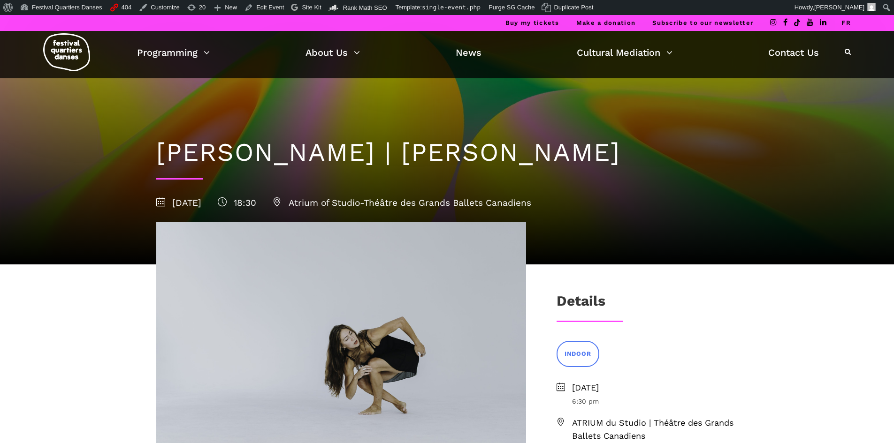
drag, startPoint x: 379, startPoint y: 168, endPoint x: 136, endPoint y: 143, distance: 244.8
click at [136, 143] on div "Rabia y miel | Daniela Jezerinac 13 September 2025 18:30 Atrium of Studio-Théât…" at bounding box center [447, 140] width 894 height 250
copy div "Rabia y miel | Daniela Jezerinac"
click at [846, 23] on link "FR" at bounding box center [845, 22] width 9 height 7
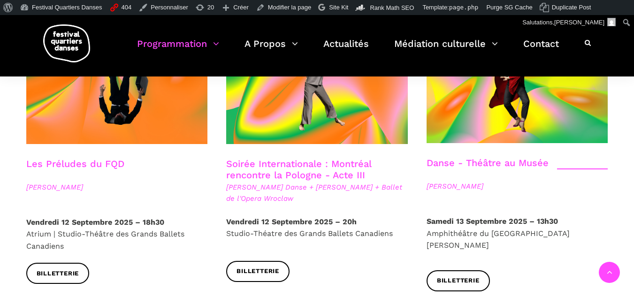
scroll to position [1361, 0]
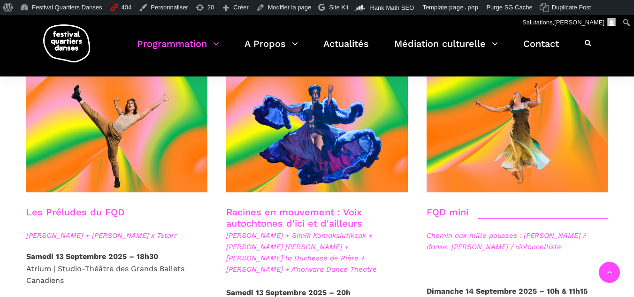
click at [82, 206] on link "Les Préludes du FQD" at bounding box center [75, 211] width 98 height 11
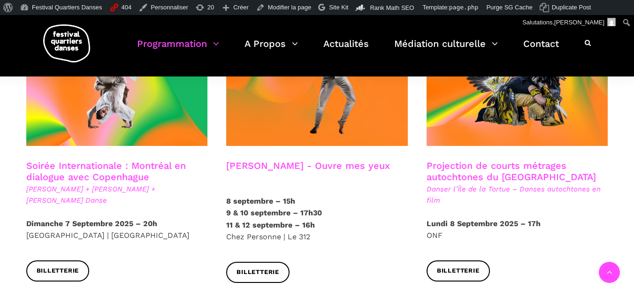
scroll to position [563, 0]
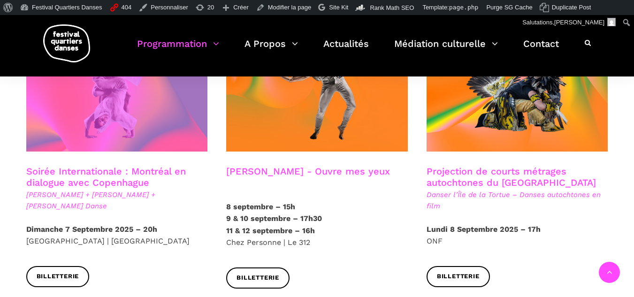
click at [183, 108] on span at bounding box center [117, 91] width 182 height 122
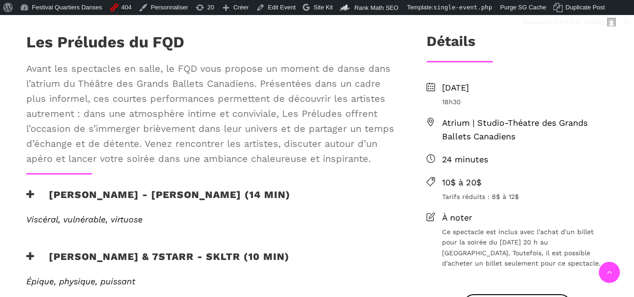
scroll to position [375, 0]
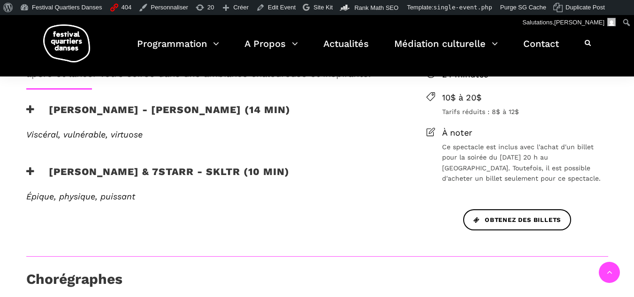
click at [42, 115] on h3 "Daniela Jezerinac - Rabia y miel (14 min)" at bounding box center [158, 115] width 264 height 23
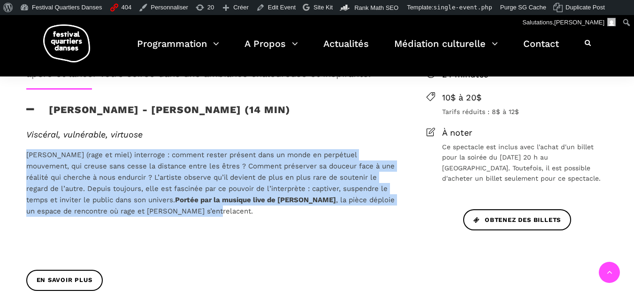
drag, startPoint x: 190, startPoint y: 213, endPoint x: 19, endPoint y: 149, distance: 182.9
click at [19, 149] on div "Viscéral, vulnérable, virtuose Rabia y Miel (rage et miel) interroge : comment …" at bounding box center [211, 199] width 388 height 140
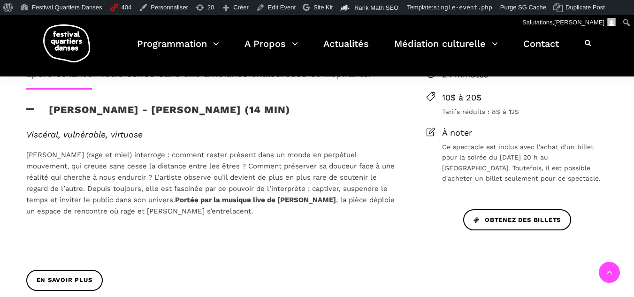
click at [39, 133] on em "Viscéral, vulnérable, virtuose" at bounding box center [84, 134] width 116 height 10
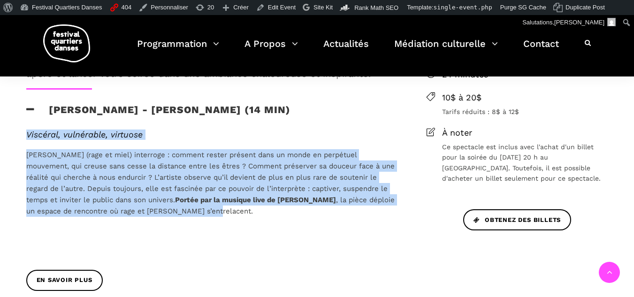
drag, startPoint x: 16, startPoint y: 133, endPoint x: 223, endPoint y: 210, distance: 220.8
click at [223, 210] on div "Viscéral, vulnérable, virtuose Rabia y Miel (rage et miel) interroge : comment …" at bounding box center [211, 199] width 388 height 140
click at [223, 210] on p "Rabia y Miel (rage et miel) interroge : comment rester présent dans un monde en…" at bounding box center [211, 183] width 370 height 68
drag, startPoint x: 223, startPoint y: 211, endPoint x: 24, endPoint y: 135, distance: 213.2
click at [24, 135] on div "Viscéral, vulnérable, virtuose Rabia y Miel (rage et miel) interroge : comment …" at bounding box center [211, 199] width 388 height 140
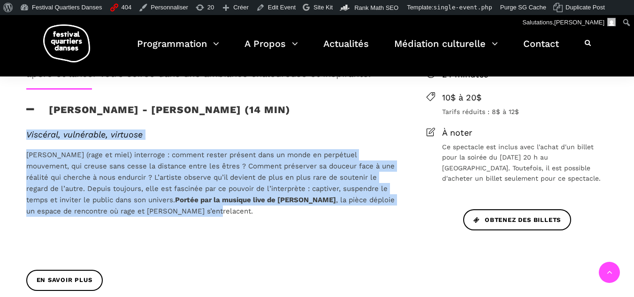
copy div "Viscéral, vulnérable, virtuose Rabia y Miel (rage et miel) interroge : comment …"
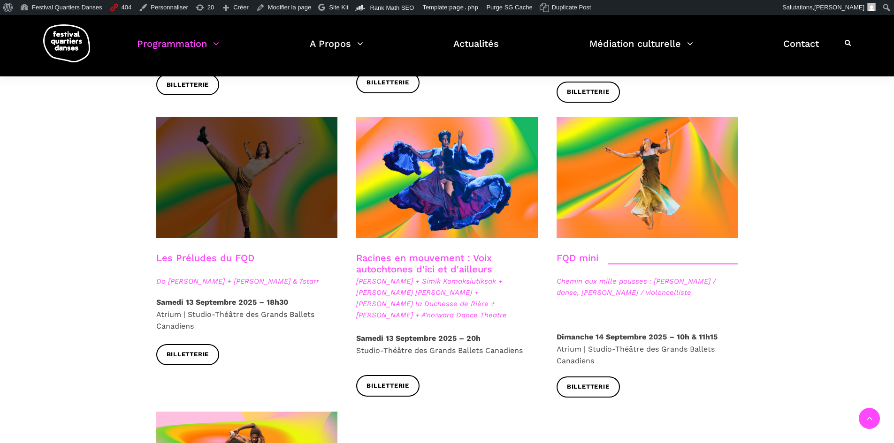
scroll to position [1314, 0]
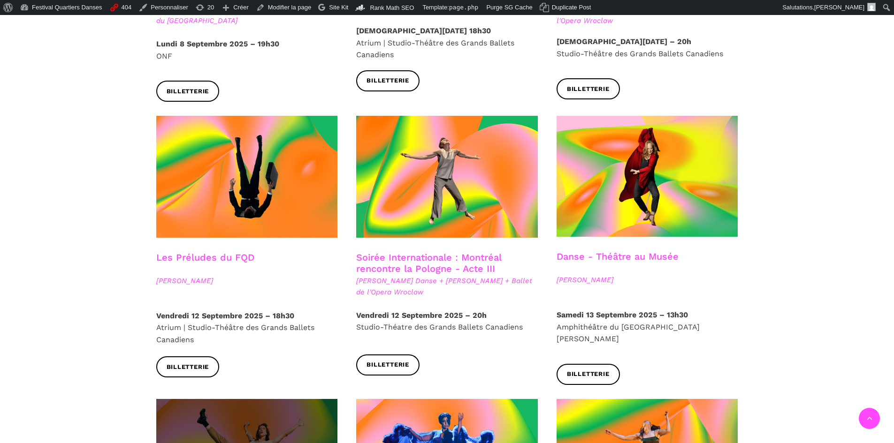
scroll to position [1220, 0]
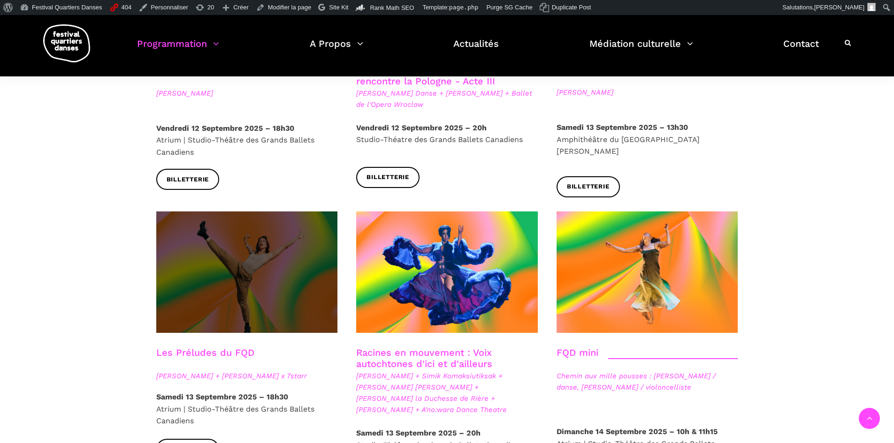
click at [244, 288] on span at bounding box center [247, 273] width 182 height 122
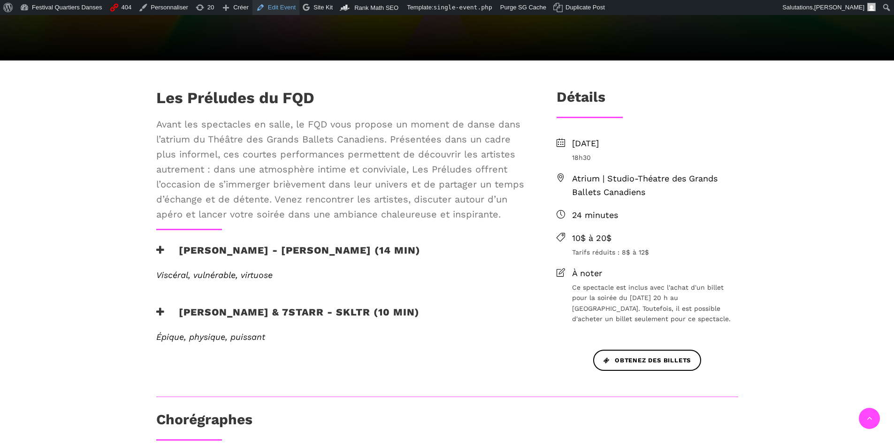
click at [277, 15] on link "Edit Event" at bounding box center [275, 7] width 47 height 15
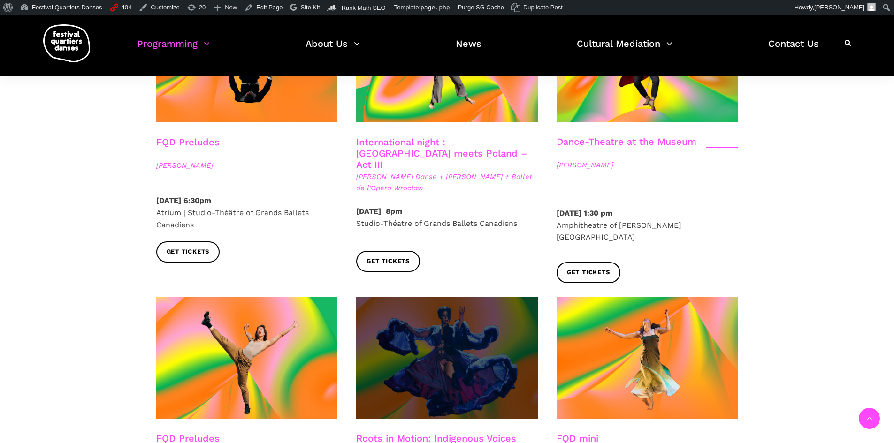
scroll to position [1267, 0]
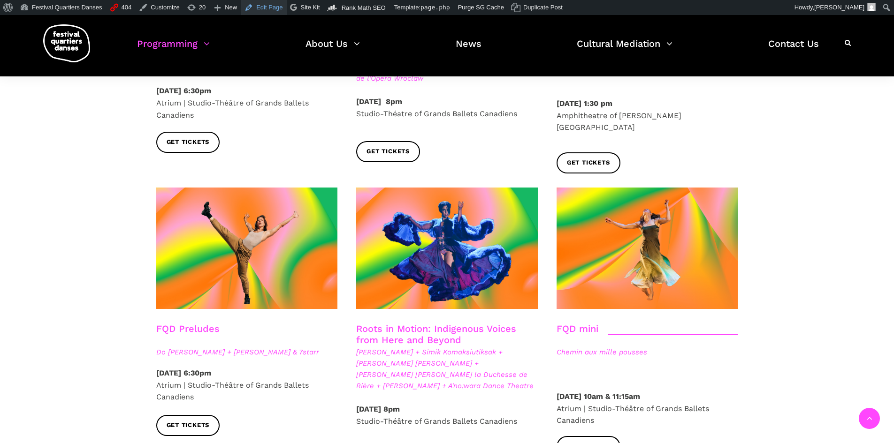
click at [263, 8] on link "Edit Page" at bounding box center [264, 7] width 46 height 15
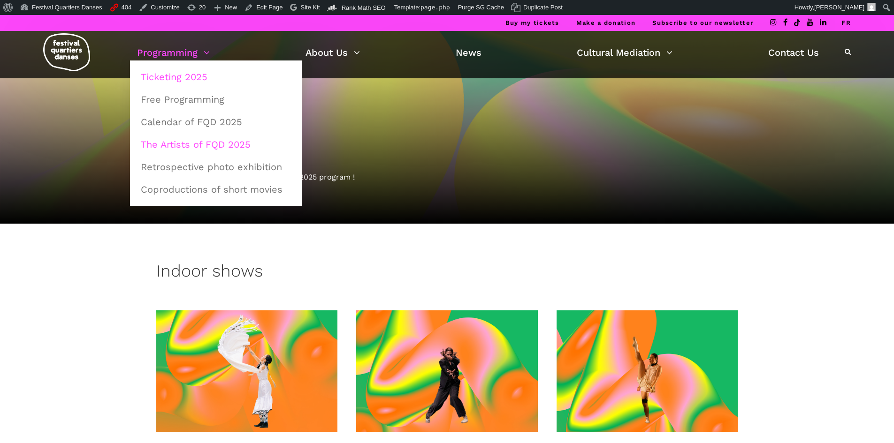
click at [193, 145] on link "The Artists of FQD 2025" at bounding box center [215, 145] width 161 height 22
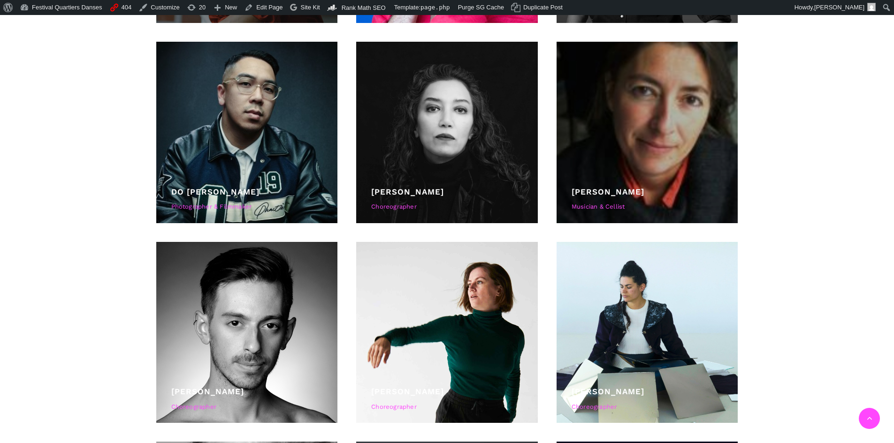
scroll to position [751, 0]
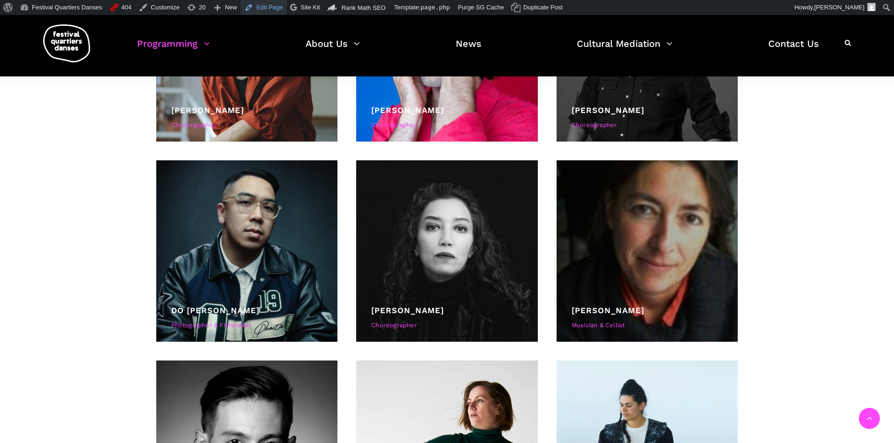
click at [269, 9] on link "Edit Page" at bounding box center [264, 7] width 46 height 15
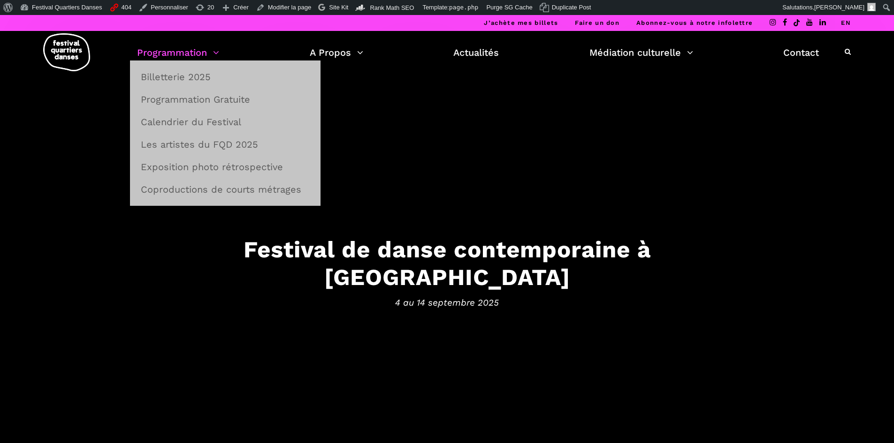
click at [151, 45] on link "Programmation" at bounding box center [178, 53] width 82 height 16
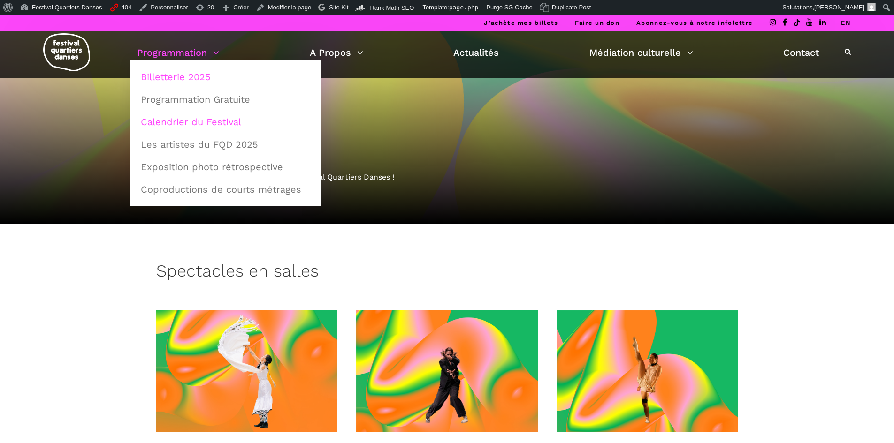
click at [184, 125] on link "Calendrier du Festival" at bounding box center [225, 122] width 180 height 22
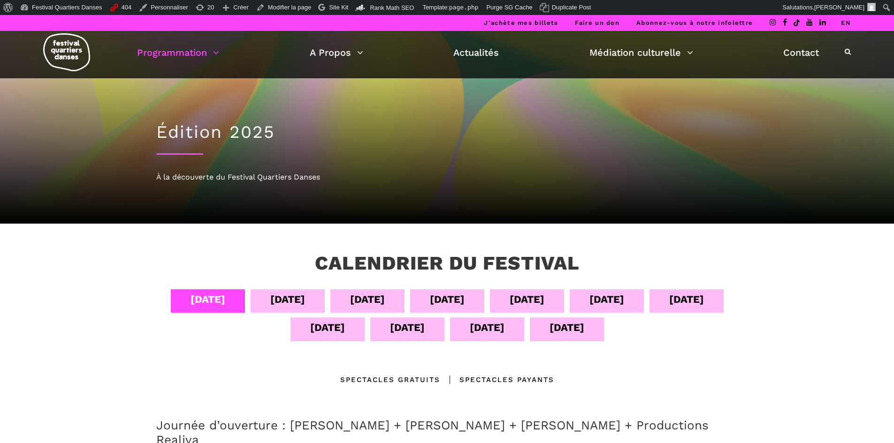
click at [481, 333] on div "13 sept" at bounding box center [487, 328] width 35 height 16
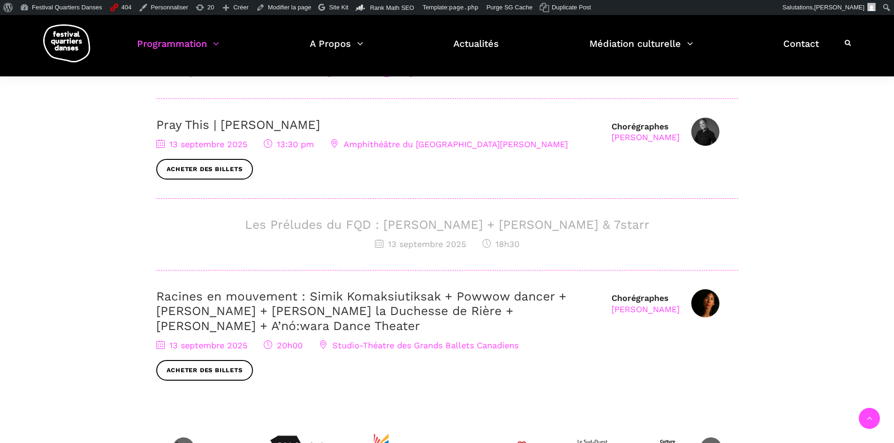
scroll to position [375, 0]
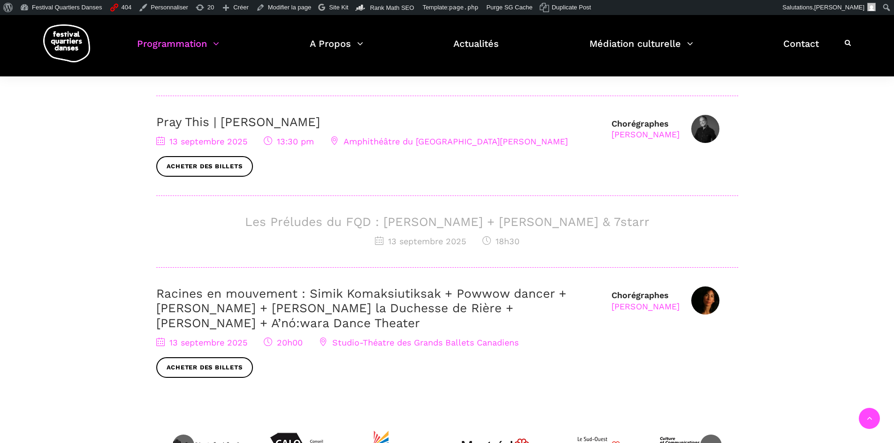
click at [411, 219] on h3 "Les Préludes du FQD : [PERSON_NAME] + [PERSON_NAME] & 7starr" at bounding box center [447, 222] width 582 height 15
click at [316, 223] on h3 "Les Préludes du FQD : Daniela Jezerina + Charles Brecard & 7starr" at bounding box center [447, 222] width 582 height 15
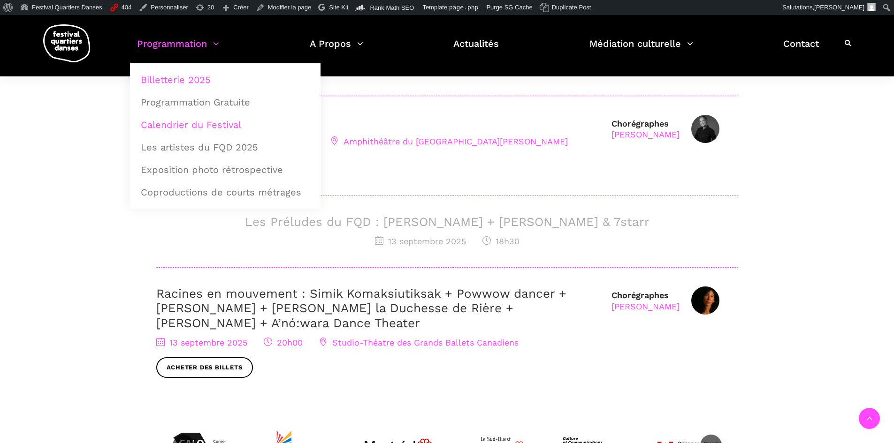
click at [195, 86] on link "Billetterie 2025" at bounding box center [225, 80] width 180 height 22
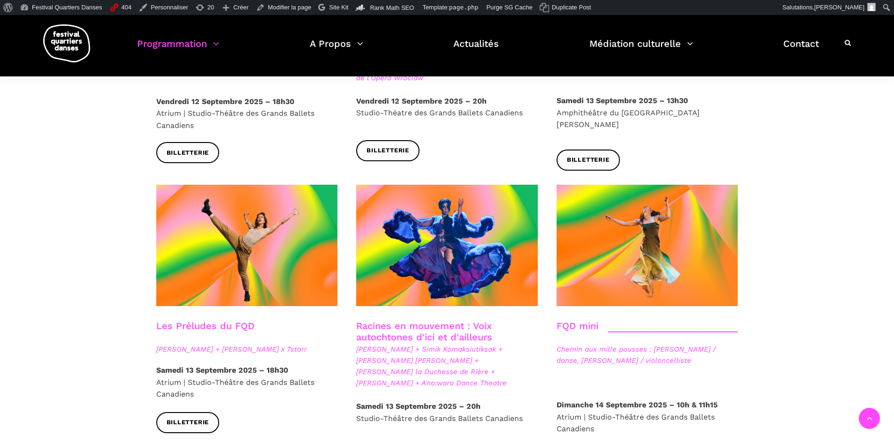
scroll to position [1267, 0]
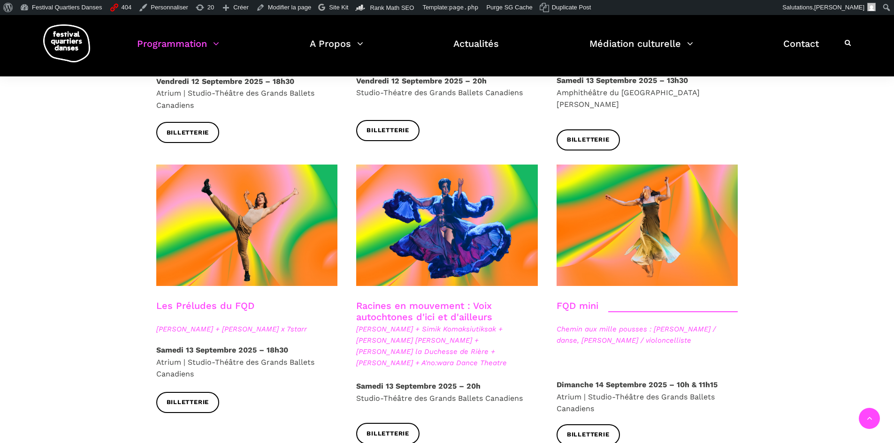
click at [198, 258] on div at bounding box center [247, 233] width 200 height 136
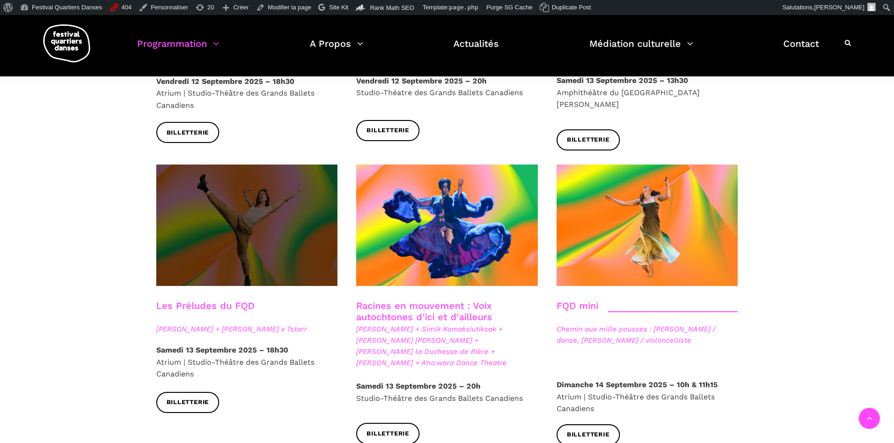
click at [207, 242] on span at bounding box center [247, 226] width 182 height 122
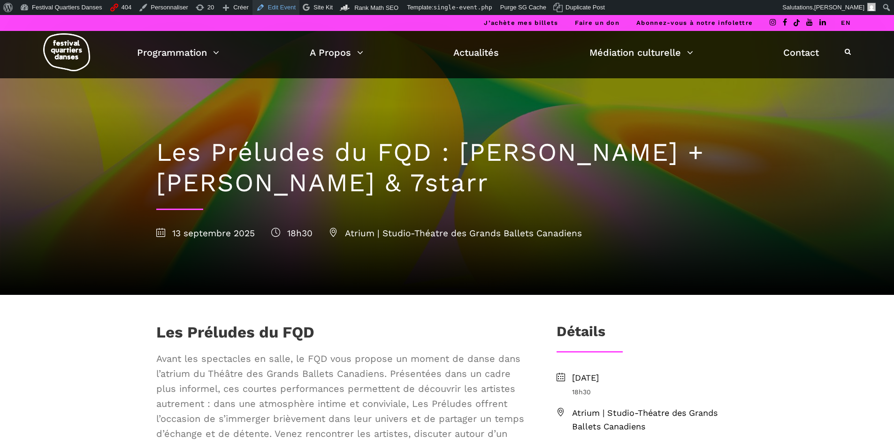
click at [273, 6] on link "Edit Event" at bounding box center [275, 7] width 47 height 15
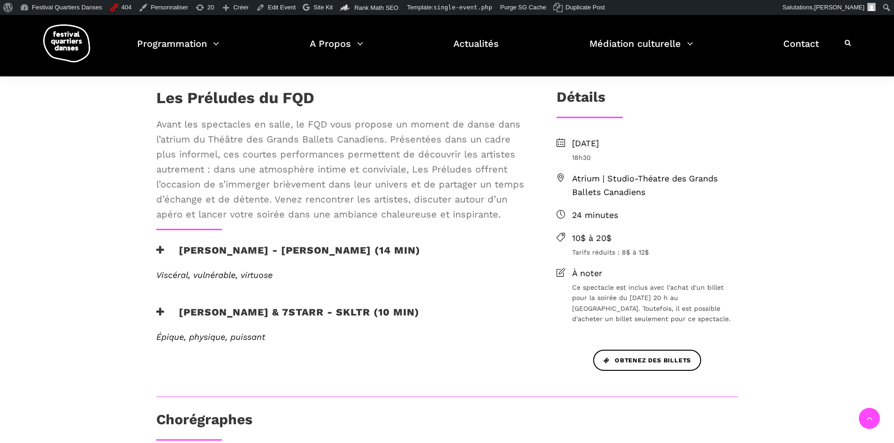
click at [166, 253] on h3 "[PERSON_NAME] - [PERSON_NAME] (14 min)" at bounding box center [288, 255] width 264 height 23
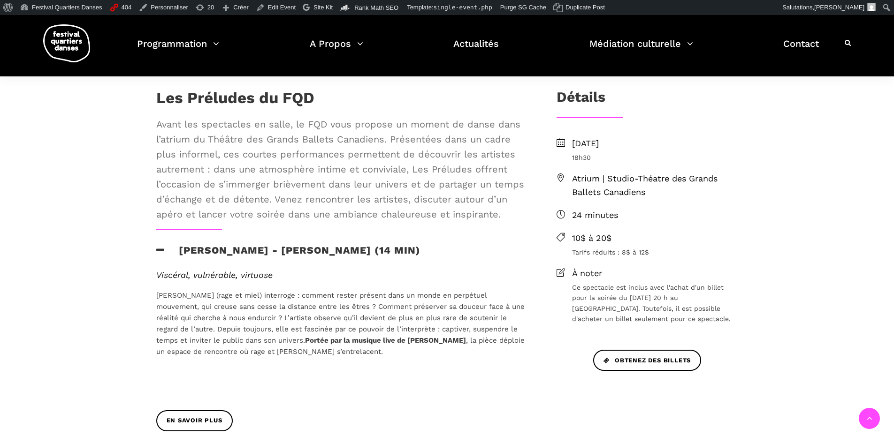
click at [166, 253] on h3 "[PERSON_NAME] - [PERSON_NAME] (14 min)" at bounding box center [288, 255] width 264 height 23
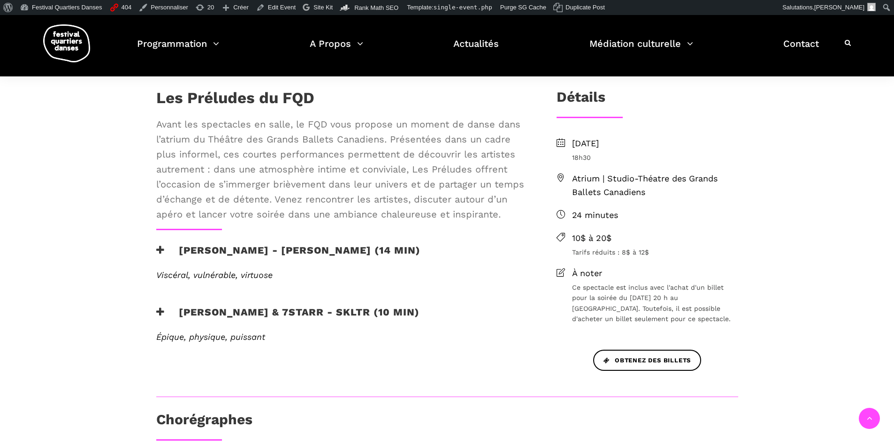
click at [166, 253] on h3 "[PERSON_NAME] - [PERSON_NAME] (14 min)" at bounding box center [288, 255] width 264 height 23
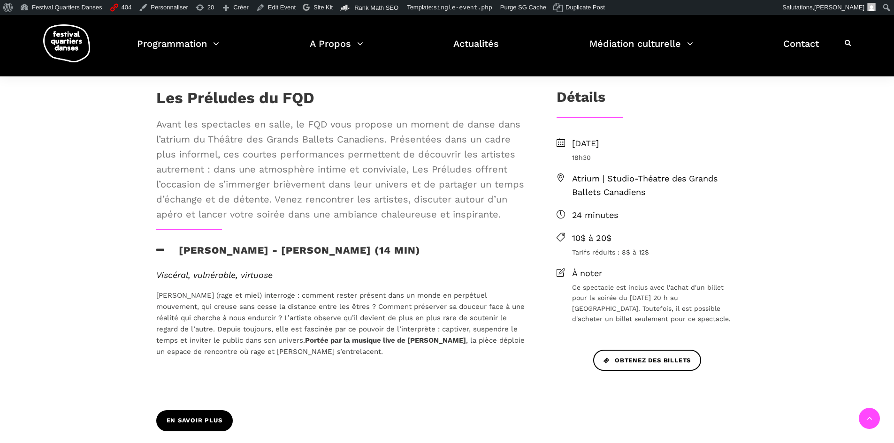
click at [185, 418] on span "En savoir plus" at bounding box center [195, 421] width 56 height 10
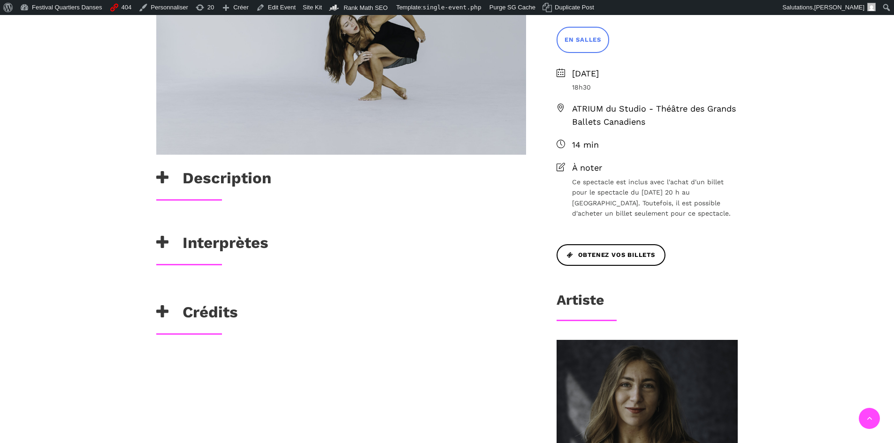
scroll to position [469, 0]
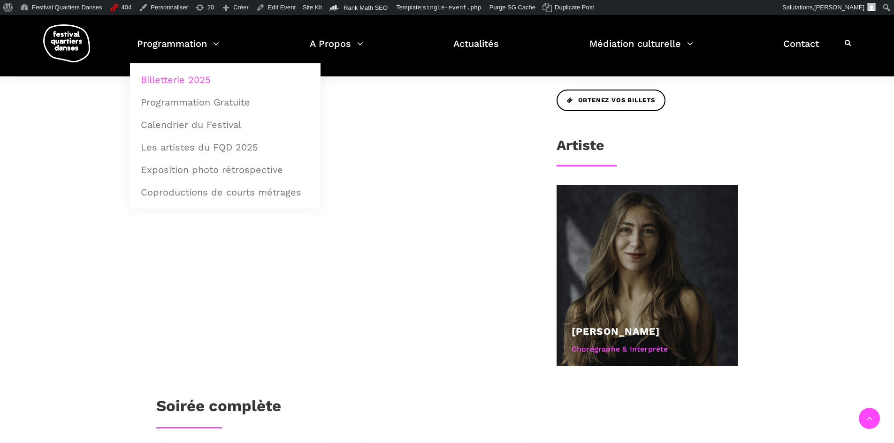
click at [184, 84] on link "Billetterie 2025" at bounding box center [225, 80] width 180 height 22
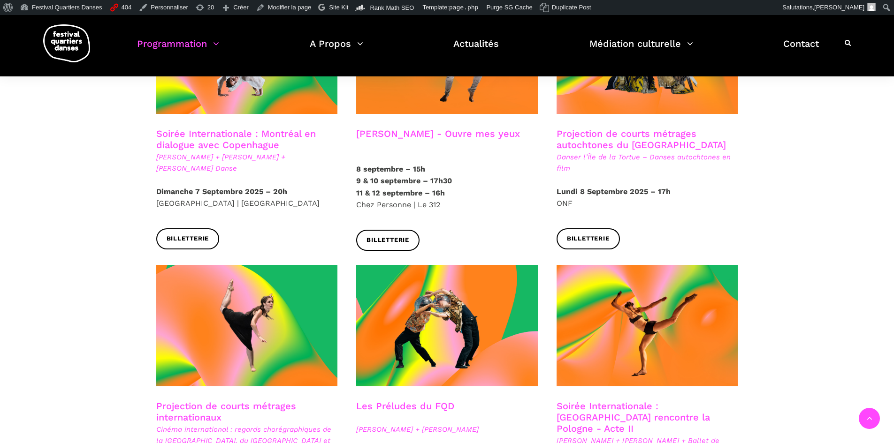
scroll to position [516, 0]
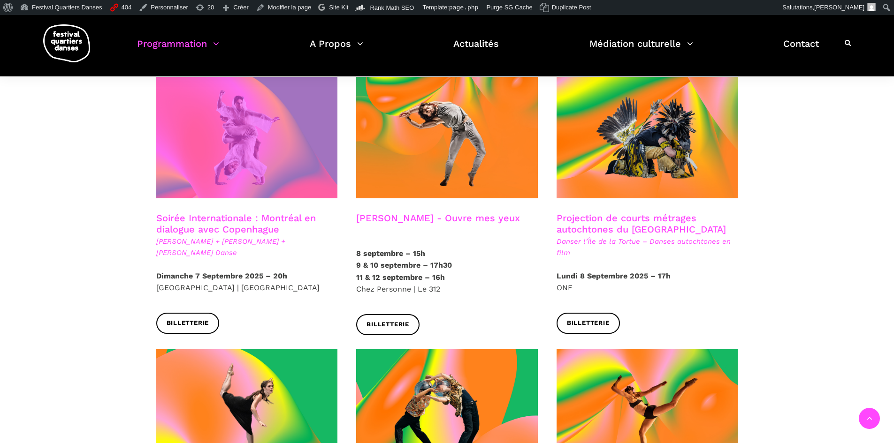
click at [280, 170] on span at bounding box center [247, 138] width 182 height 122
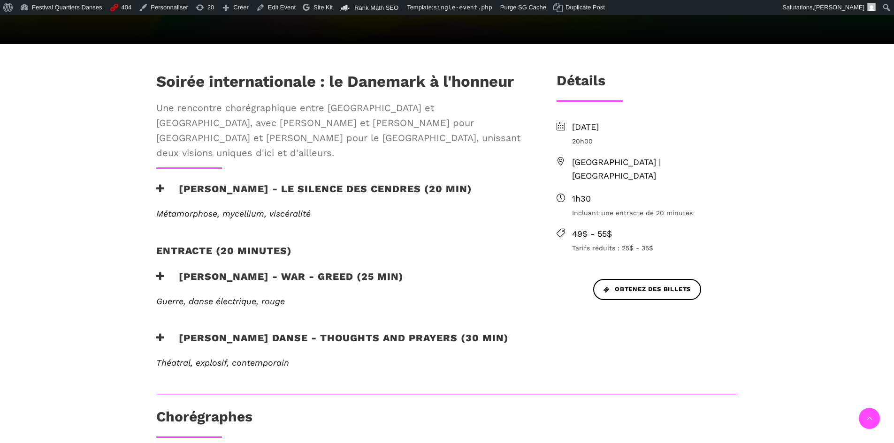
click at [160, 333] on icon at bounding box center [160, 338] width 8 height 10
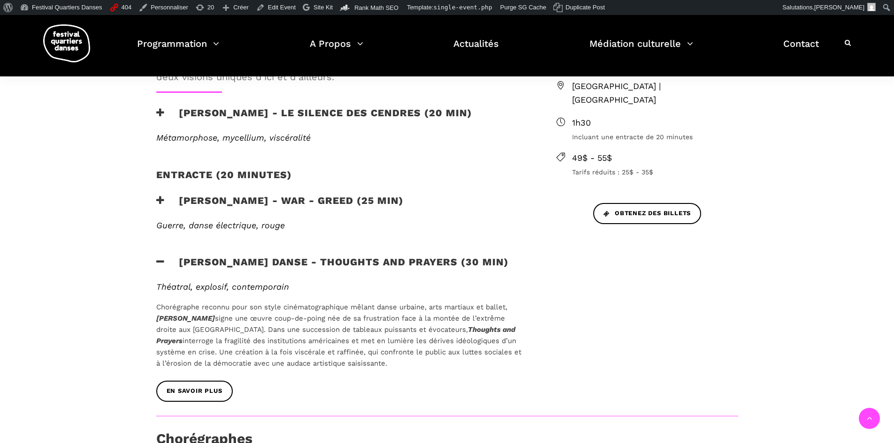
scroll to position [469, 0]
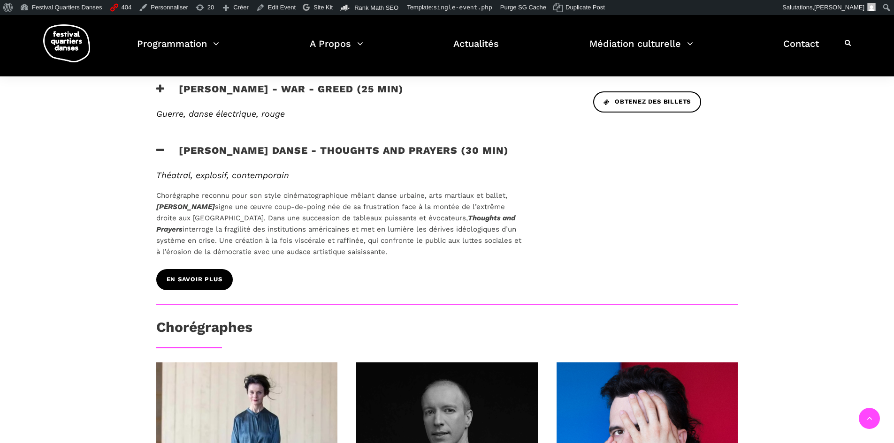
click at [194, 275] on span "En savoir plus" at bounding box center [195, 280] width 56 height 10
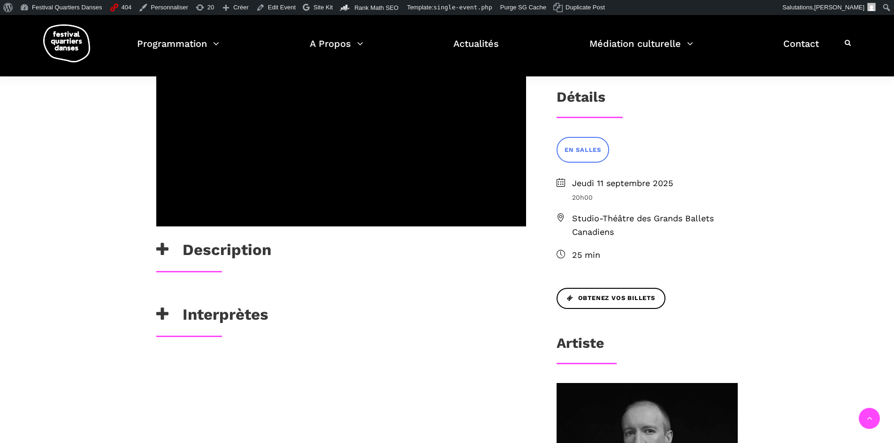
click at [160, 242] on icon at bounding box center [162, 249] width 12 height 15
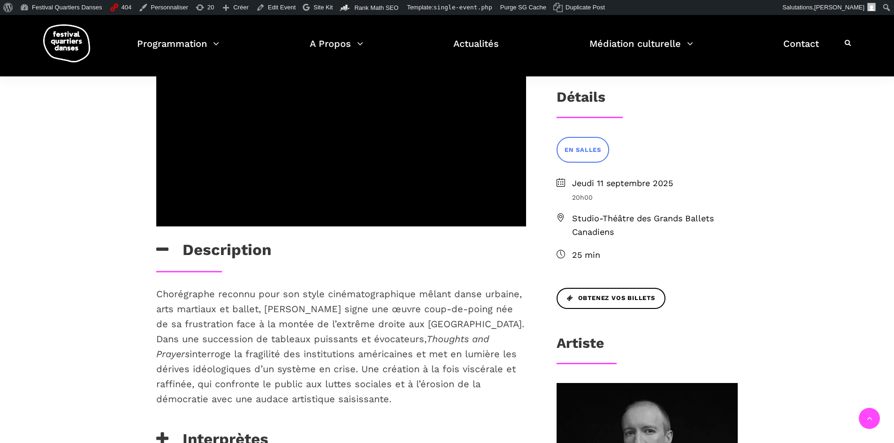
click at [160, 242] on icon at bounding box center [162, 249] width 12 height 15
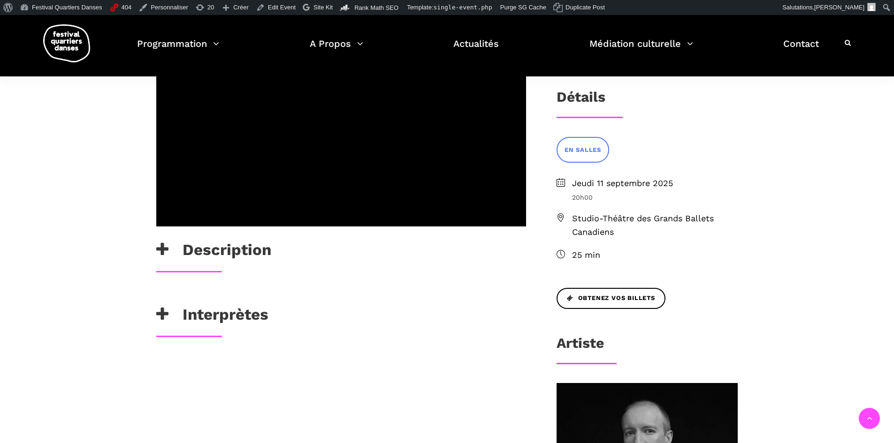
click at [160, 242] on icon at bounding box center [162, 249] width 12 height 15
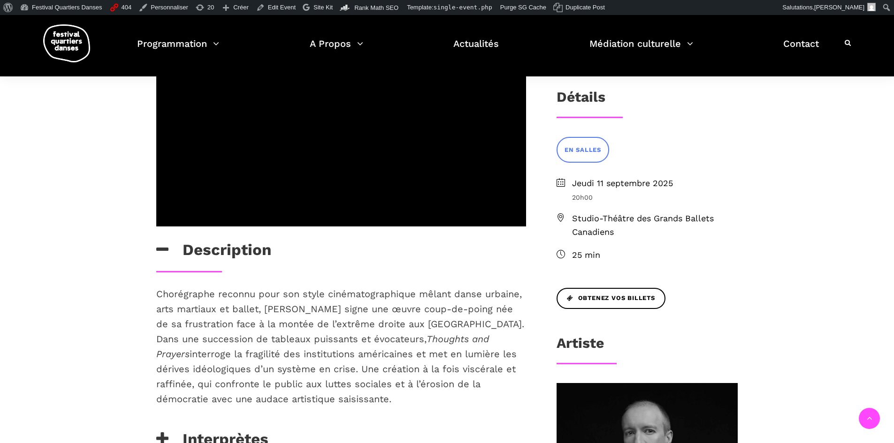
click at [169, 241] on h3 "Description" at bounding box center [213, 252] width 115 height 23
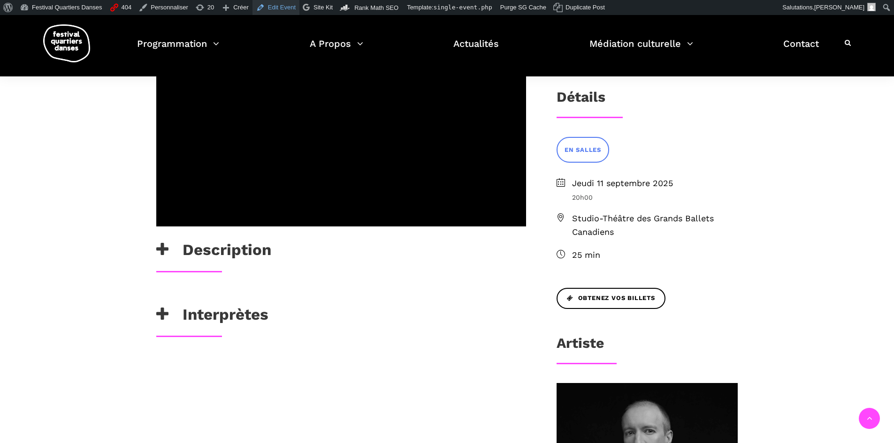
click at [276, 8] on link "Edit Event" at bounding box center [275, 7] width 47 height 15
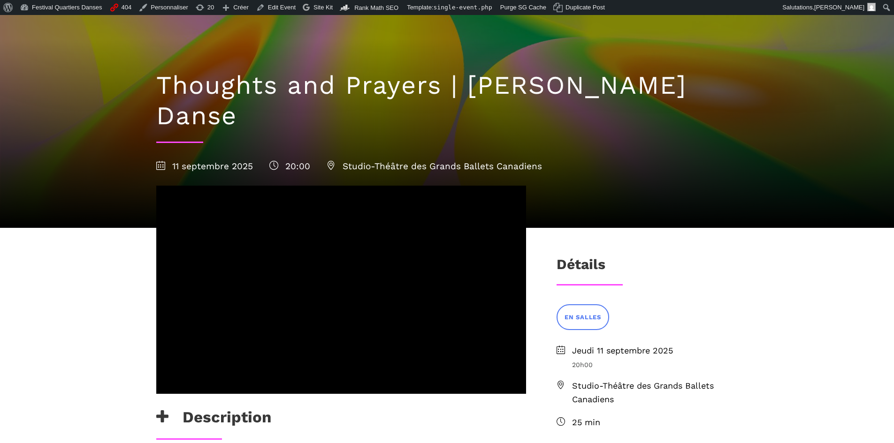
scroll to position [235, 0]
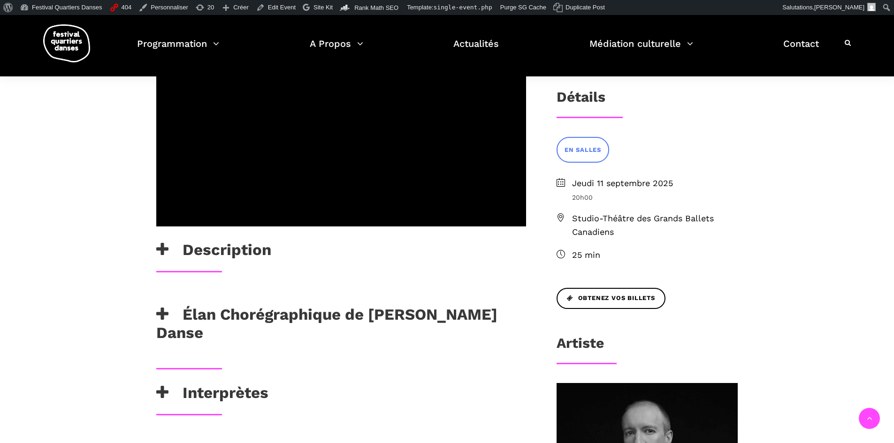
click at [168, 307] on icon at bounding box center [162, 314] width 12 height 15
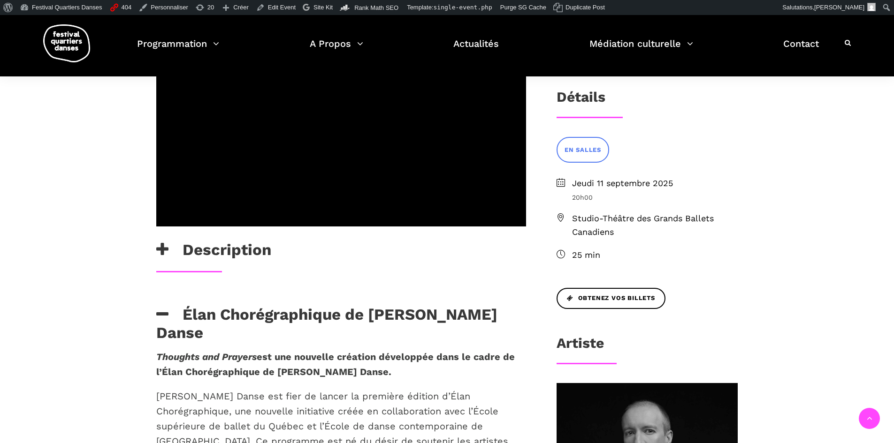
click at [168, 307] on icon at bounding box center [162, 314] width 12 height 15
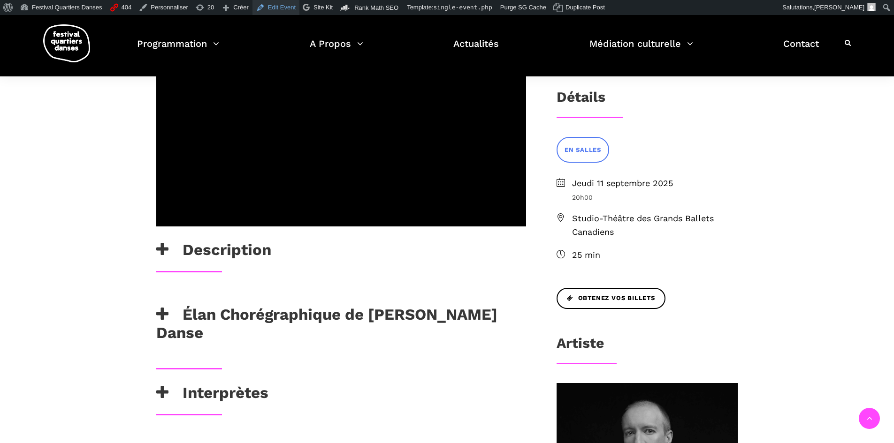
click at [277, 9] on link "Edit Event" at bounding box center [275, 7] width 47 height 15
click at [175, 305] on h3 "Élan Chorégraphique de [PERSON_NAME] Danse" at bounding box center [341, 323] width 370 height 37
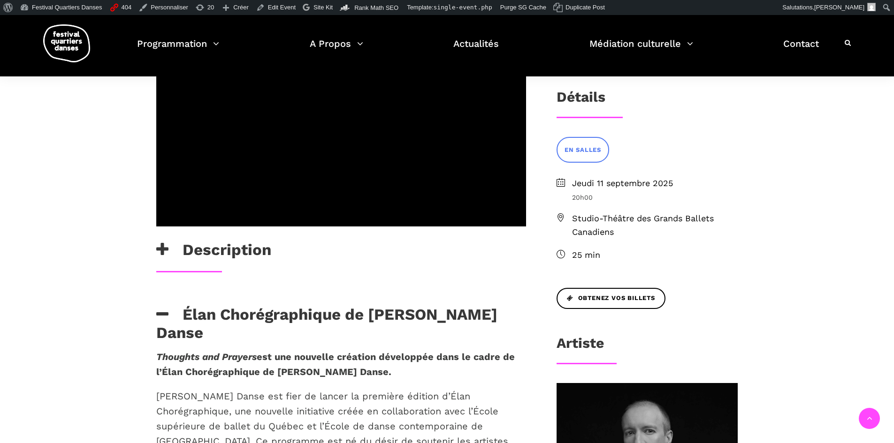
click at [175, 305] on h3 "Élan Chorégraphique de [PERSON_NAME] Danse" at bounding box center [341, 323] width 370 height 37
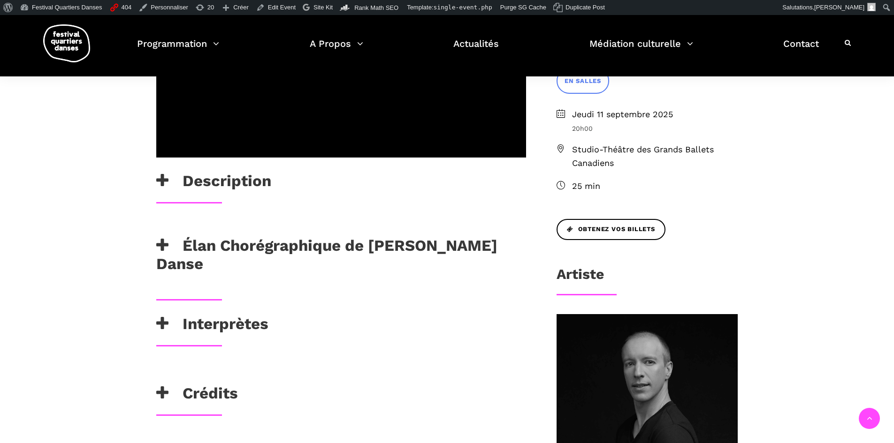
scroll to position [375, 0]
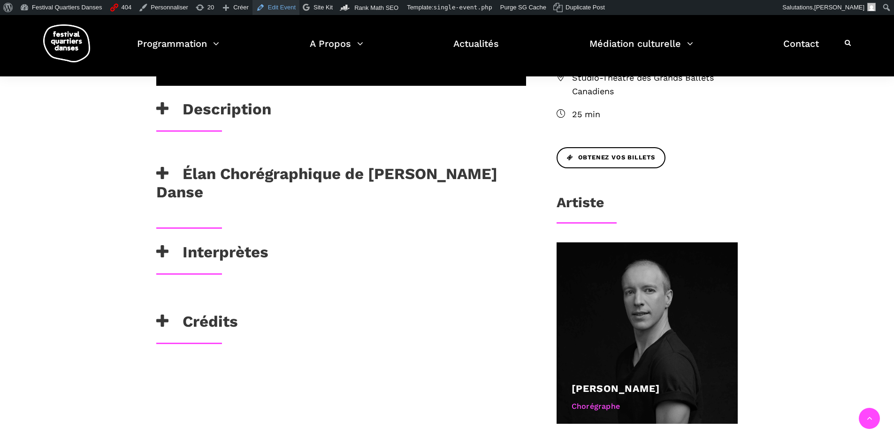
click at [280, 11] on link "Edit Event" at bounding box center [275, 7] width 47 height 15
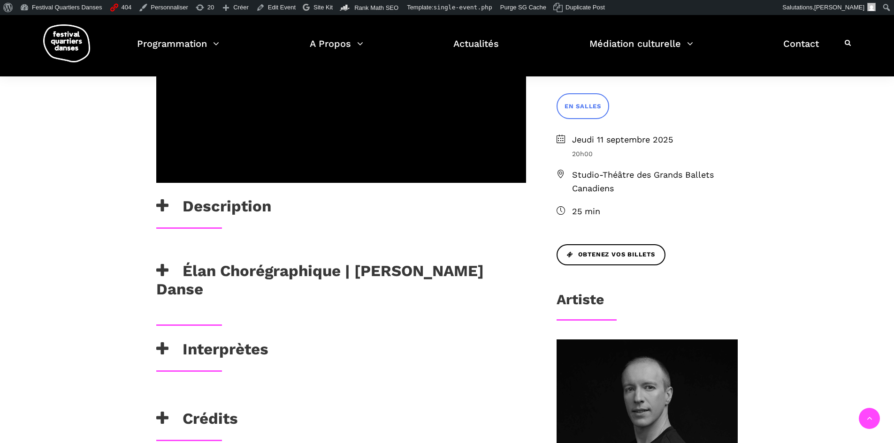
scroll to position [282, 0]
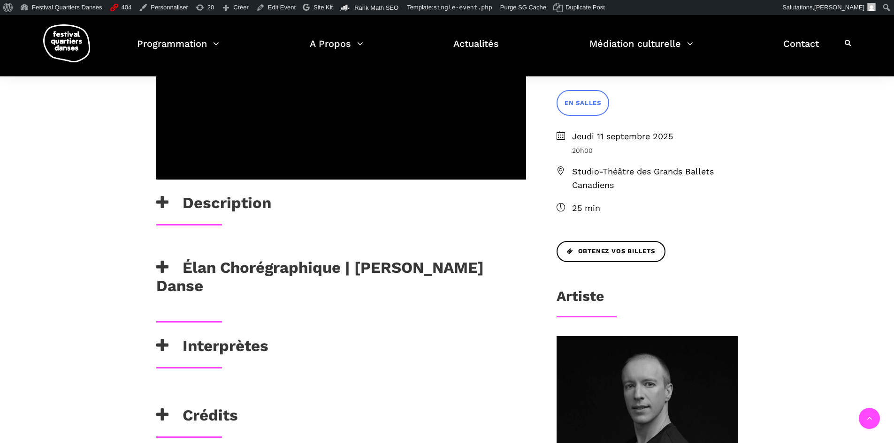
click at [158, 260] on icon at bounding box center [162, 267] width 12 height 15
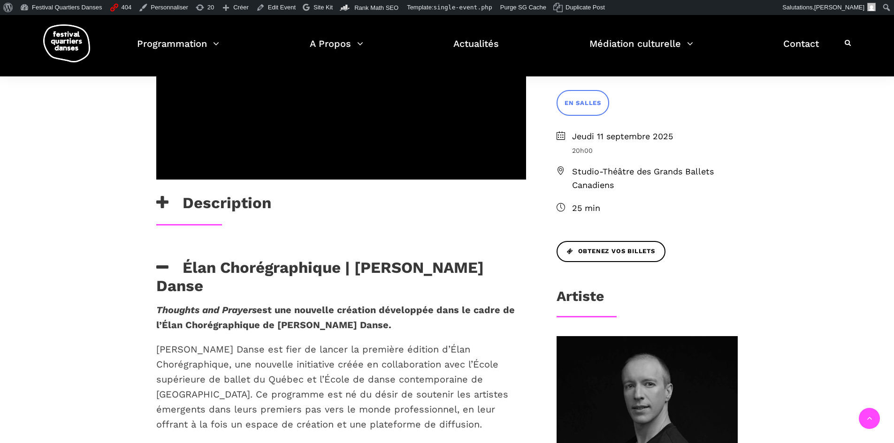
click at [158, 260] on icon at bounding box center [162, 267] width 12 height 15
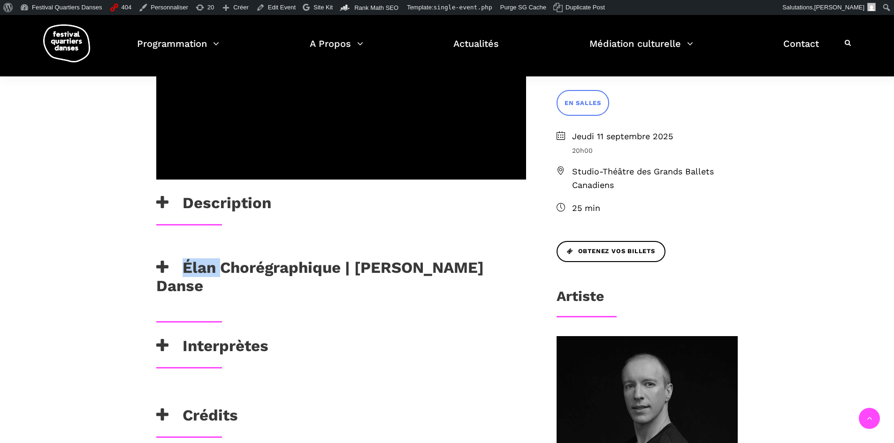
click at [158, 260] on icon at bounding box center [162, 267] width 12 height 15
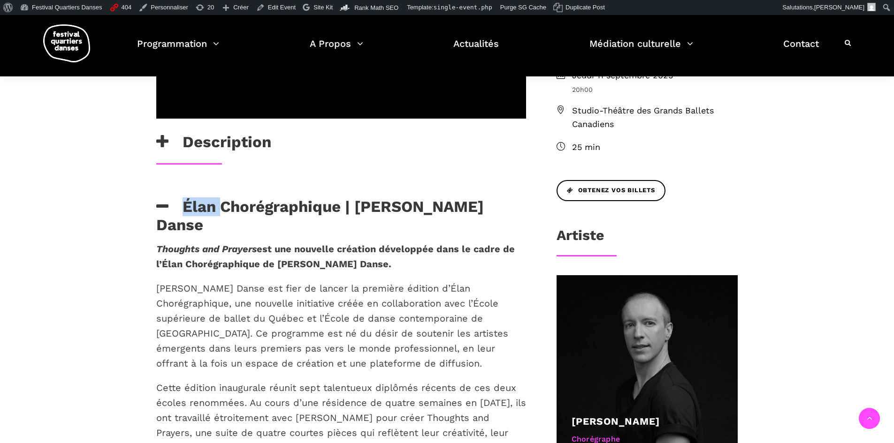
scroll to position [328, 0]
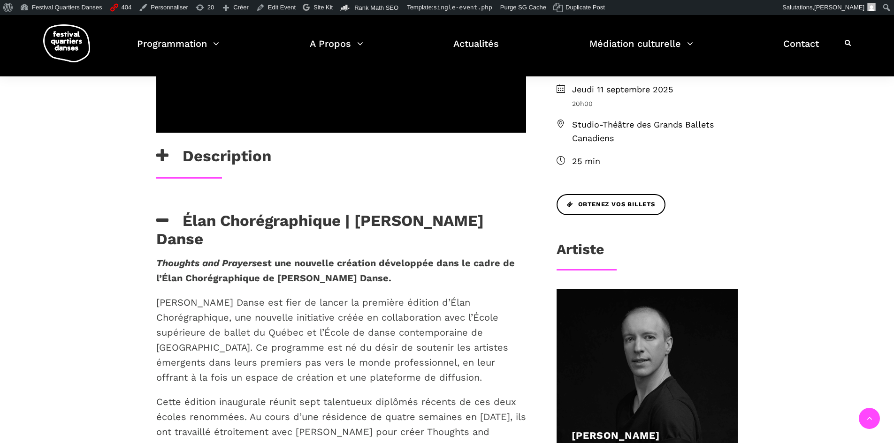
click at [160, 213] on icon at bounding box center [162, 220] width 12 height 15
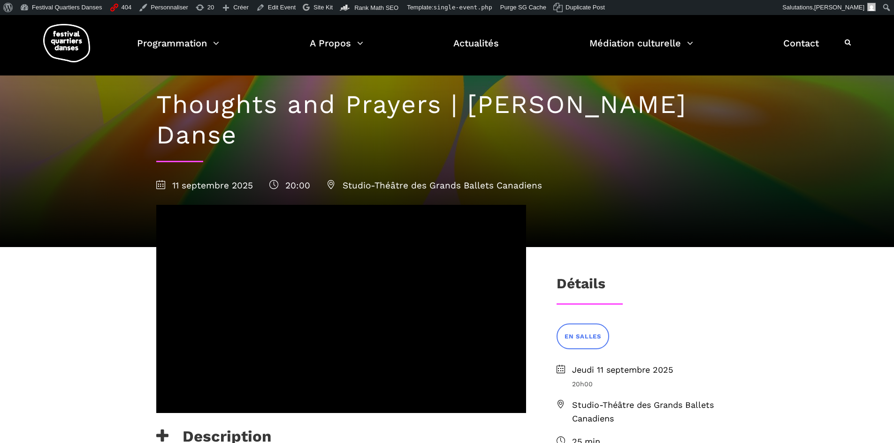
scroll to position [0, 0]
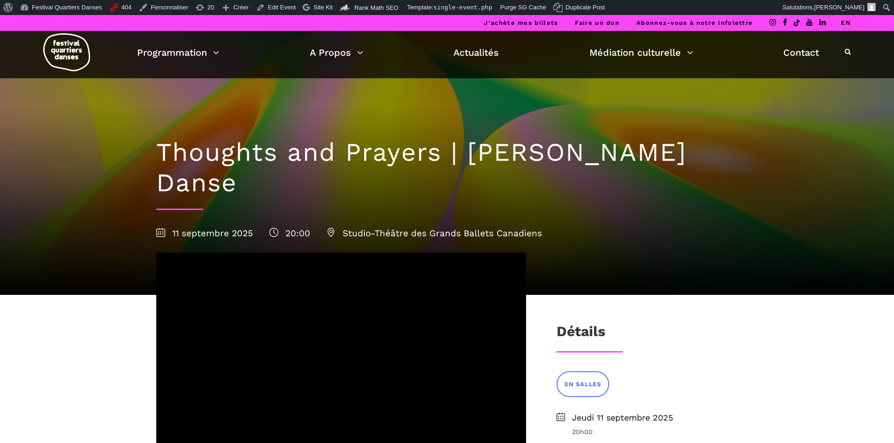
click at [845, 23] on link "EN" at bounding box center [846, 22] width 10 height 7
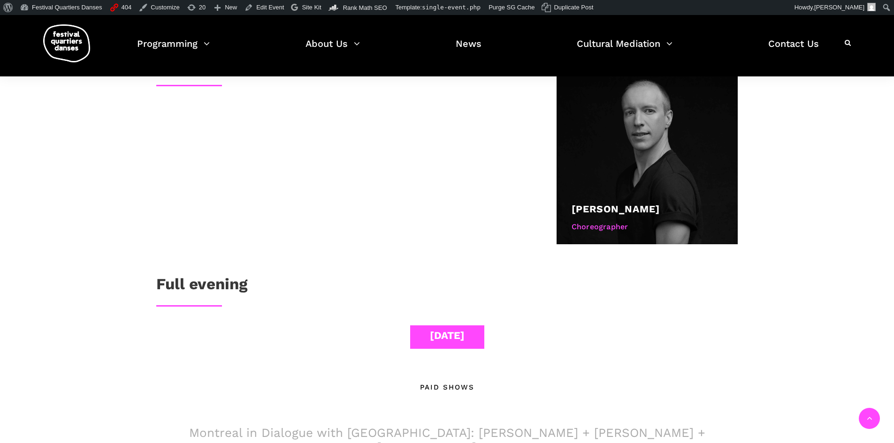
scroll to position [657, 0]
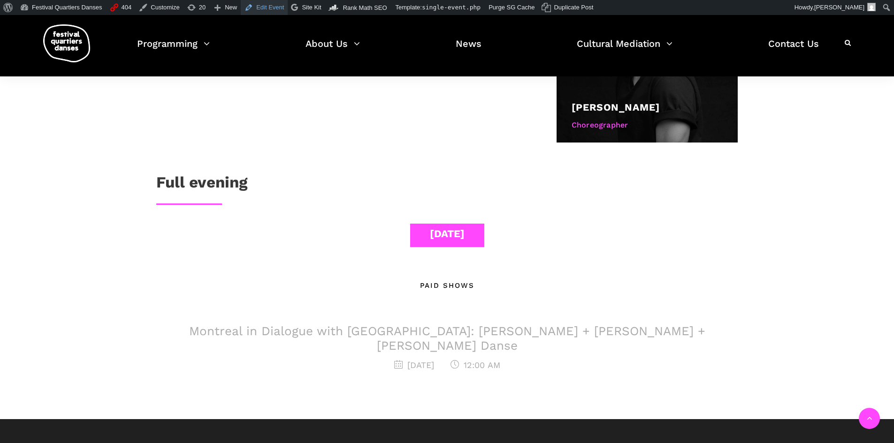
click at [267, 12] on link "Edit Event" at bounding box center [264, 7] width 47 height 15
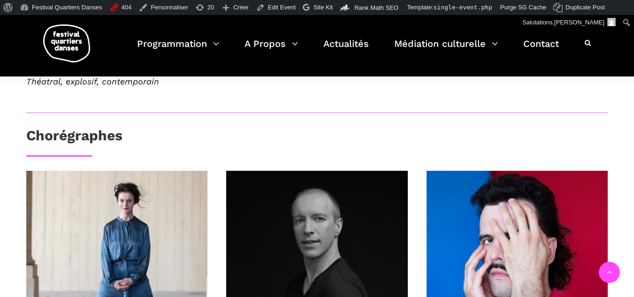
scroll to position [469, 0]
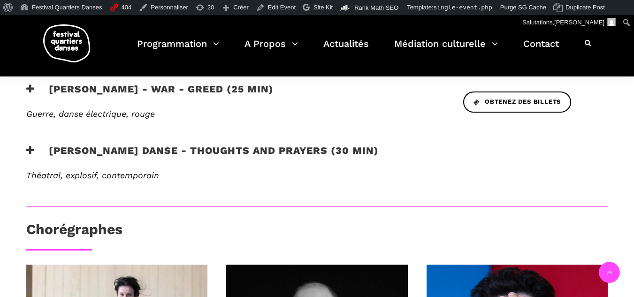
click at [32, 145] on h3 "Skeels Danse - Thoughts and Prayers (30 min)" at bounding box center [202, 156] width 352 height 23
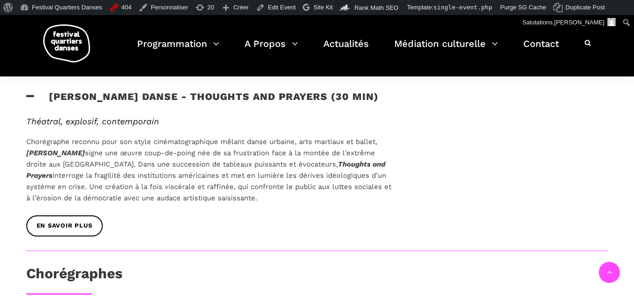
scroll to position [563, 0]
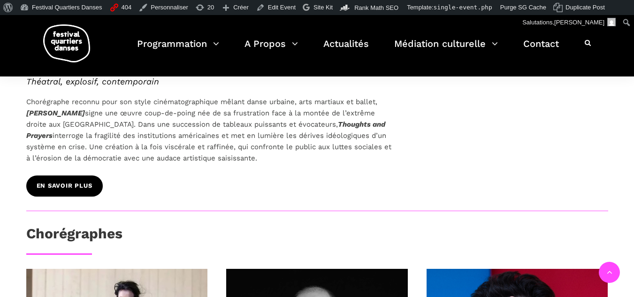
click at [82, 177] on link "En savoir plus" at bounding box center [64, 185] width 76 height 21
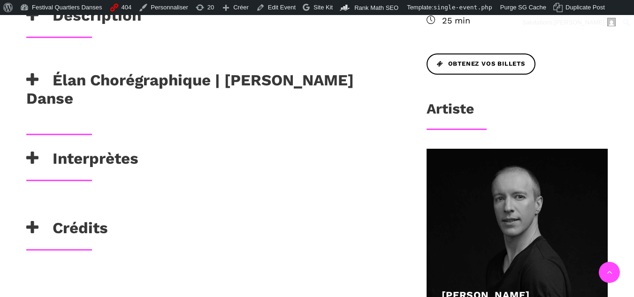
click at [40, 219] on h3 "Crédits" at bounding box center [67, 230] width 82 height 23
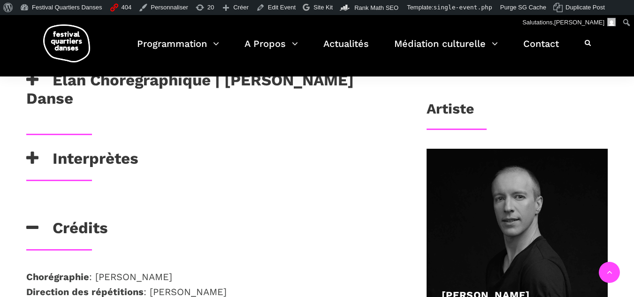
drag, startPoint x: 322, startPoint y: 258, endPoint x: 25, endPoint y: 233, distance: 298.5
copy p "Chorégraphie : [PERSON_NAME] Direction des répétitions : [PERSON_NAME] Musique …"
click at [30, 220] on icon at bounding box center [32, 227] width 12 height 15
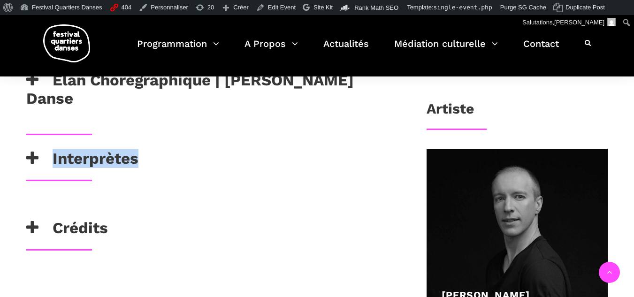
click at [31, 149] on div "Interprètes" at bounding box center [211, 164] width 388 height 30
click at [38, 151] on icon at bounding box center [32, 158] width 12 height 15
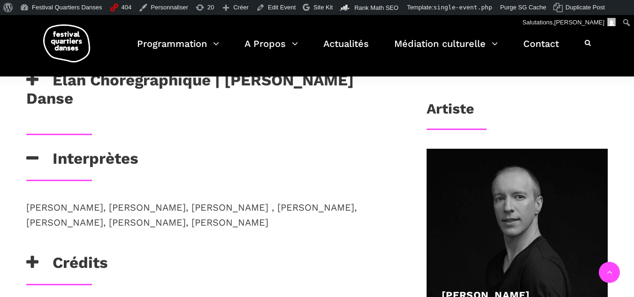
drag, startPoint x: 289, startPoint y: 180, endPoint x: 24, endPoint y: 161, distance: 266.3
click at [24, 200] on div "[PERSON_NAME], [PERSON_NAME], [PERSON_NAME] , [PERSON_NAME], [PERSON_NAME], [PE…" at bounding box center [211, 226] width 388 height 53
copy p "[PERSON_NAME], [PERSON_NAME], [PERSON_NAME] , [PERSON_NAME], [PERSON_NAME], [PE…"
